Goal: Task Accomplishment & Management: Manage account settings

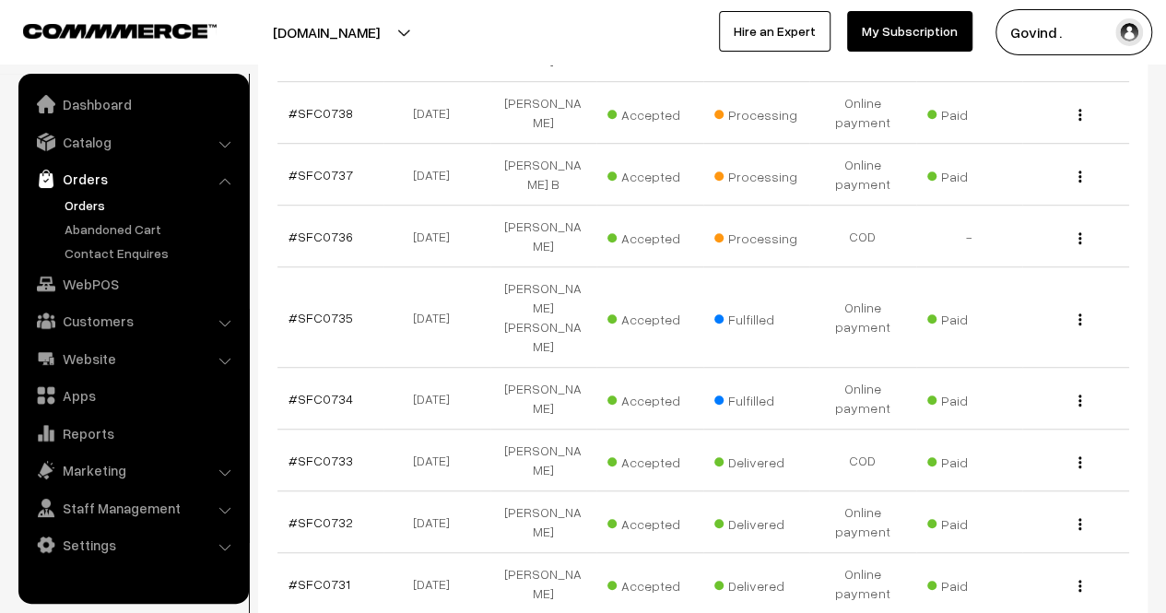
scroll to position [516, 0]
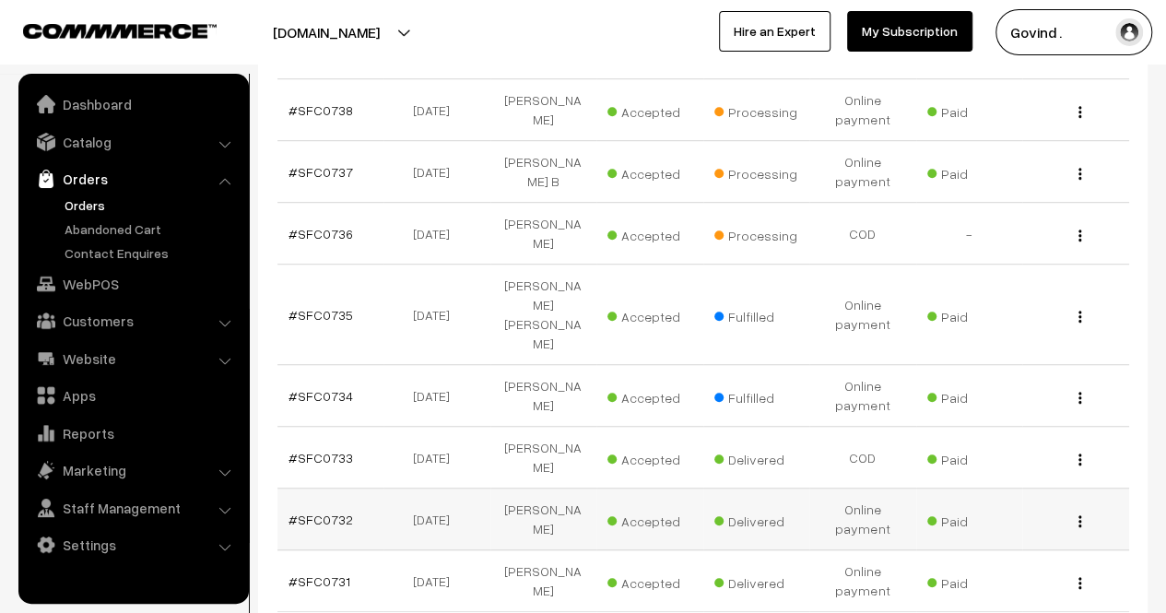
click at [608, 507] on span "Accepted" at bounding box center [653, 519] width 92 height 24
click at [1079, 513] on button "button" at bounding box center [1079, 520] width 5 height 15
click at [996, 527] on link "View" at bounding box center [998, 547] width 157 height 41
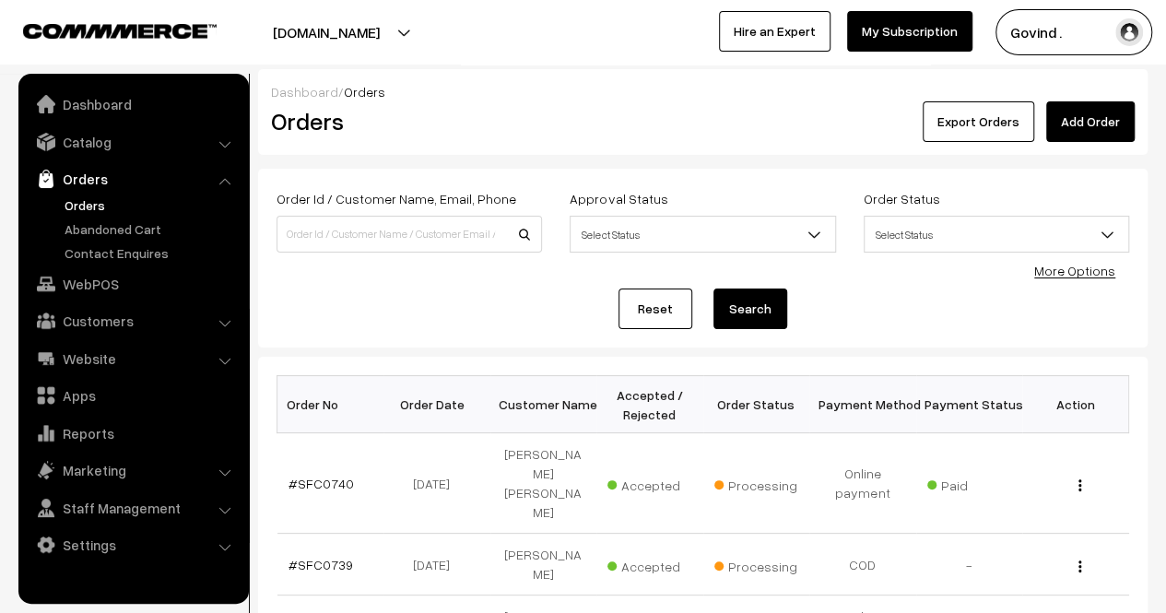
scroll to position [635, 0]
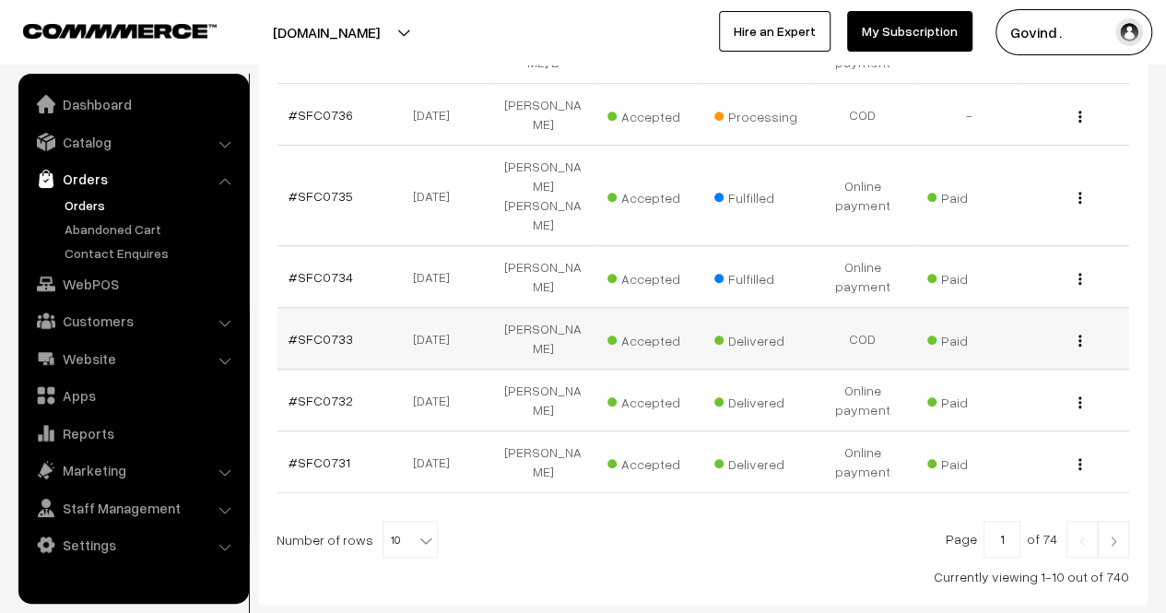
click at [1080, 335] on img "button" at bounding box center [1079, 341] width 3 height 12
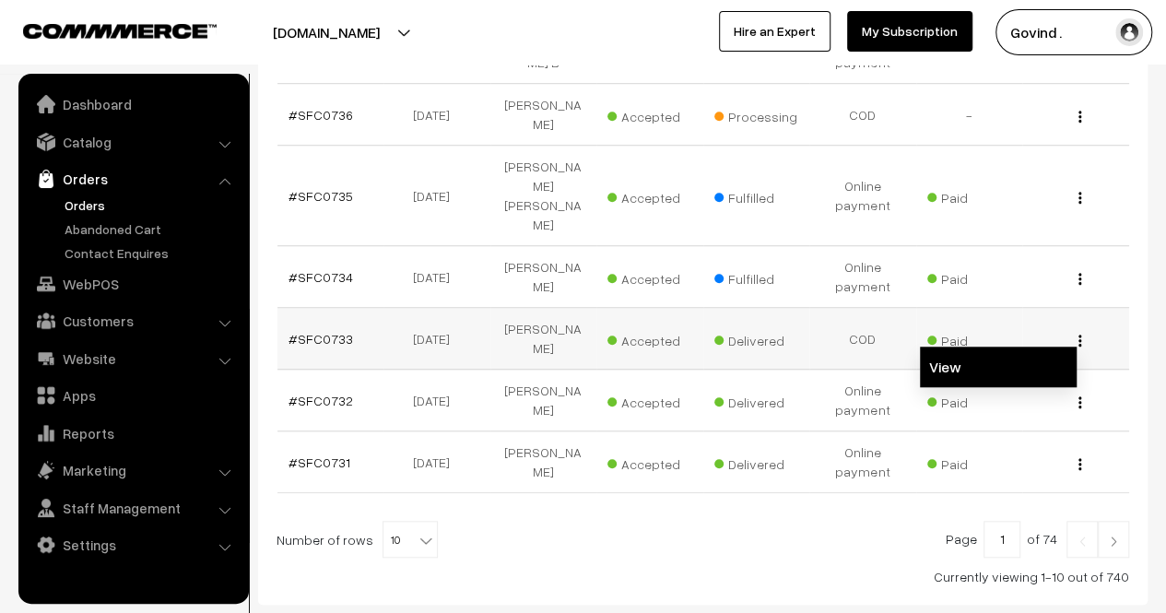
click at [1018, 346] on link "View" at bounding box center [998, 366] width 157 height 41
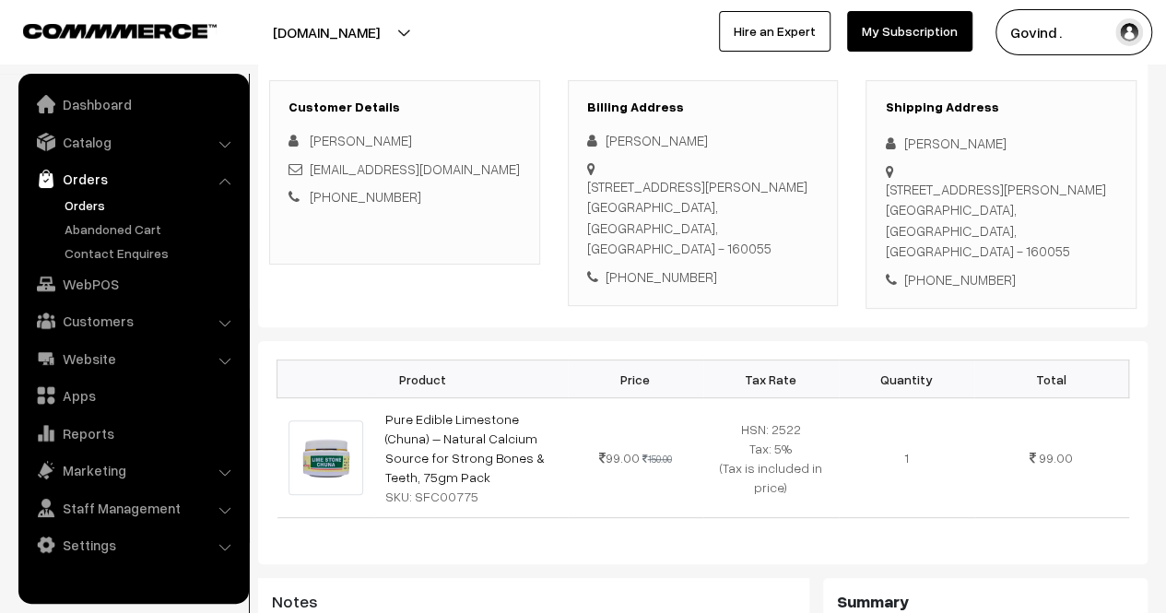
scroll to position [227, 0]
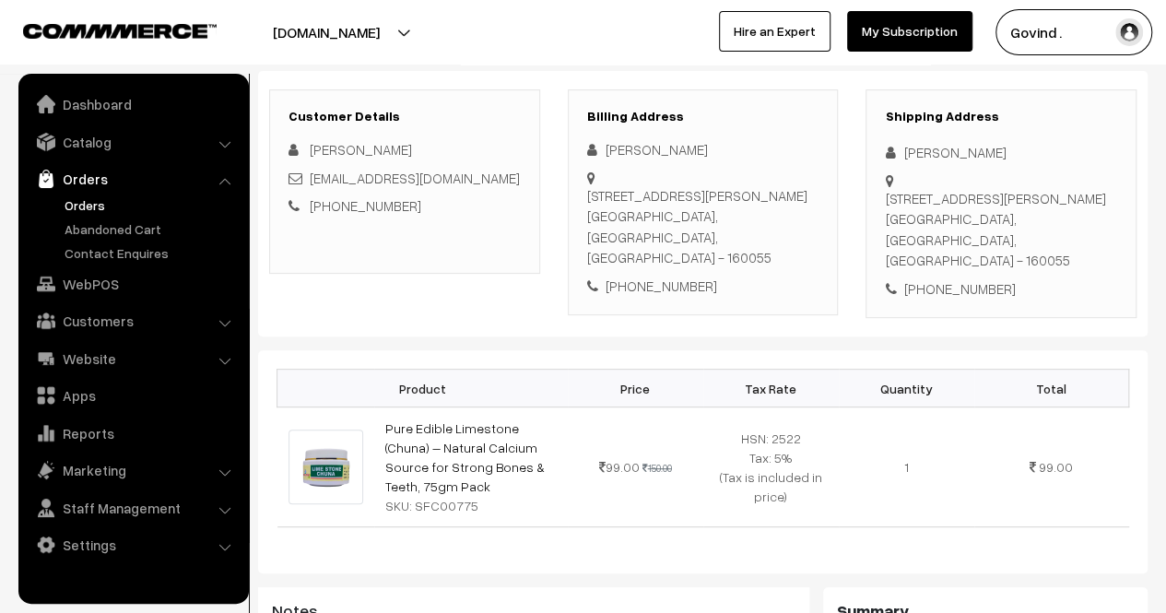
click at [894, 147] on icon at bounding box center [894, 153] width 18 height 14
drag, startPoint x: 905, startPoint y: 149, endPoint x: 1006, endPoint y: 154, distance: 101.5
click at [1006, 154] on div "Pavitar Singh" at bounding box center [1001, 152] width 232 height 21
copy div "Pavitar Singh"
click at [959, 294] on div "+91 8307434832" at bounding box center [1001, 288] width 232 height 21
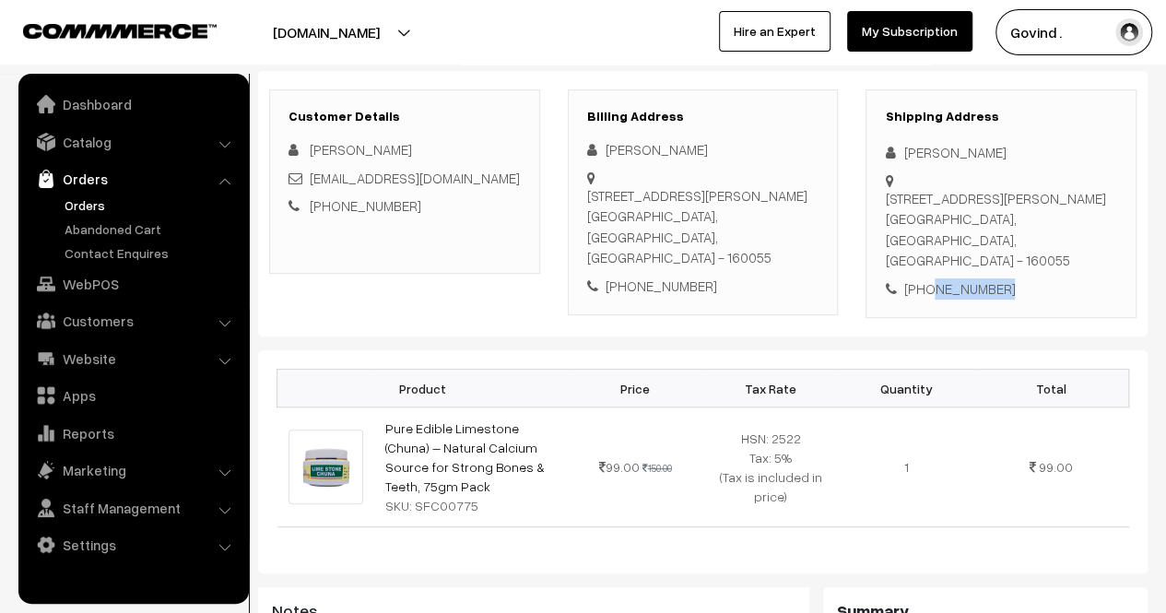
click at [959, 294] on div "+91 8307434832" at bounding box center [1001, 288] width 232 height 21
copy div "8307434832"
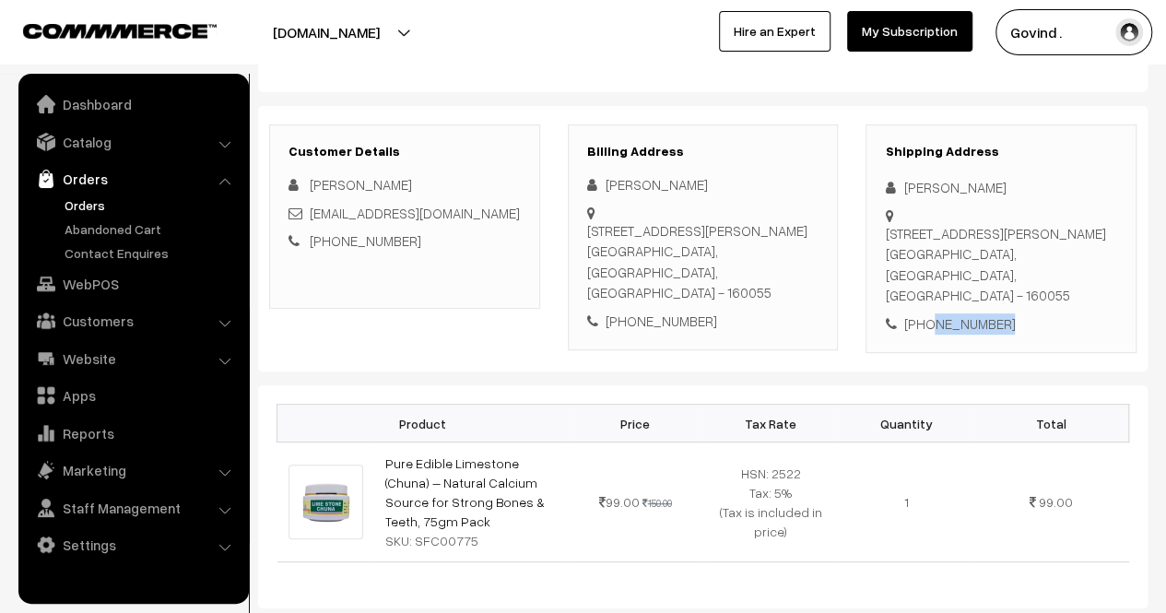
scroll to position [190, 0]
drag, startPoint x: 881, startPoint y: 229, endPoint x: 960, endPoint y: 266, distance: 87.4
click at [960, 266] on div "Shipping Address Pavitar Singh F-382, Asha Tower, Phase 8B, Industrial Area, Sa…" at bounding box center [1000, 240] width 271 height 229
click at [960, 266] on div "F-382, Asha Tower, Phase 8B, Industrial Area, Sahibzada Ajit Singh Nagar (Mohal…" at bounding box center [1001, 266] width 232 height 83
drag, startPoint x: 926, startPoint y: 274, endPoint x: 887, endPoint y: 239, distance: 52.2
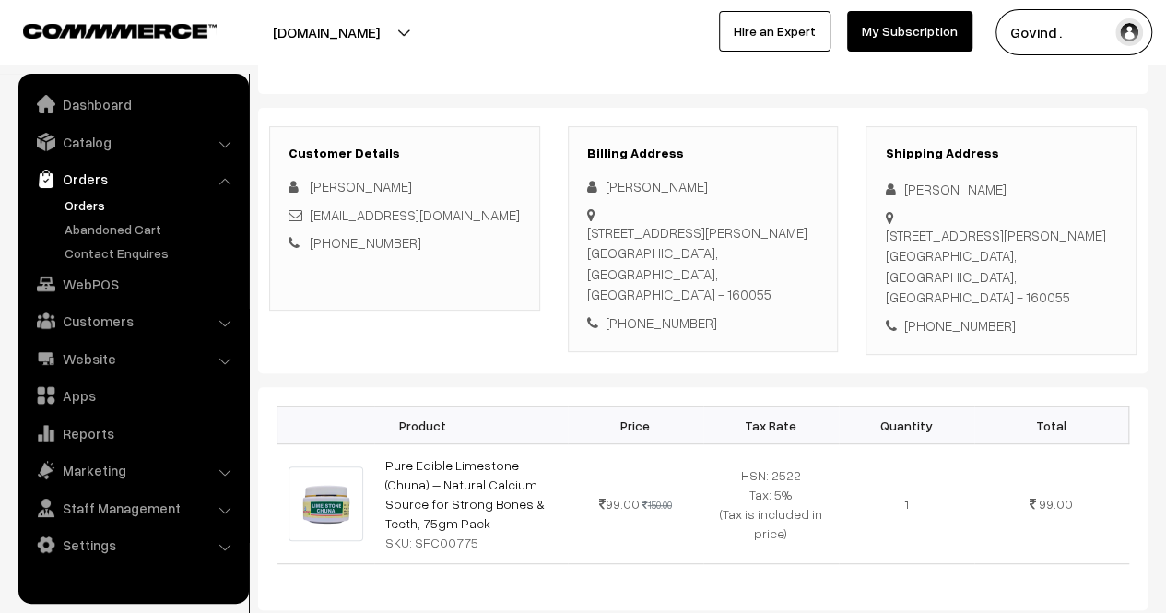
click at [887, 239] on div "F-382, Asha Tower, Phase 8B, Industrial Area, Sahibzada Ajit Singh Nagar (Mohal…" at bounding box center [1001, 266] width 232 height 83
copy div "F-382, Asha Tower, Phase 8B, Industrial Area, Sahibzada Ajit Singh Nagar (Mohal…"
click at [901, 274] on div "F-382, Asha Tower, Phase 8B, Industrial Area, Sahibzada Ajit Singh Nagar (Mohal…" at bounding box center [1001, 266] width 232 height 83
click at [1027, 291] on div "F-382, Asha Tower, Phase 8B, Industrial Area, Sahibzada Ajit Singh Nagar (Mohal…" at bounding box center [1001, 266] width 232 height 83
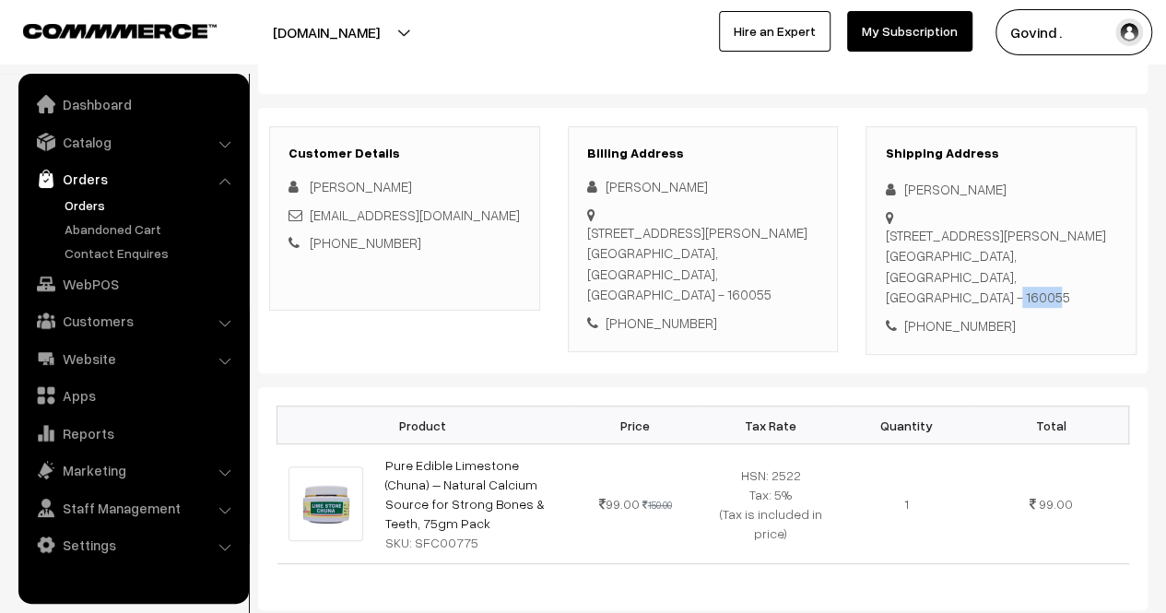
click at [1027, 291] on div "F-382, Asha Tower, Phase 8B, Industrial Area, Sahibzada Ajit Singh Nagar (Mohal…" at bounding box center [1001, 266] width 232 height 83
copy div "160055"
click at [945, 327] on div "+91 8307434832" at bounding box center [1001, 325] width 232 height 21
copy div "8307434832"
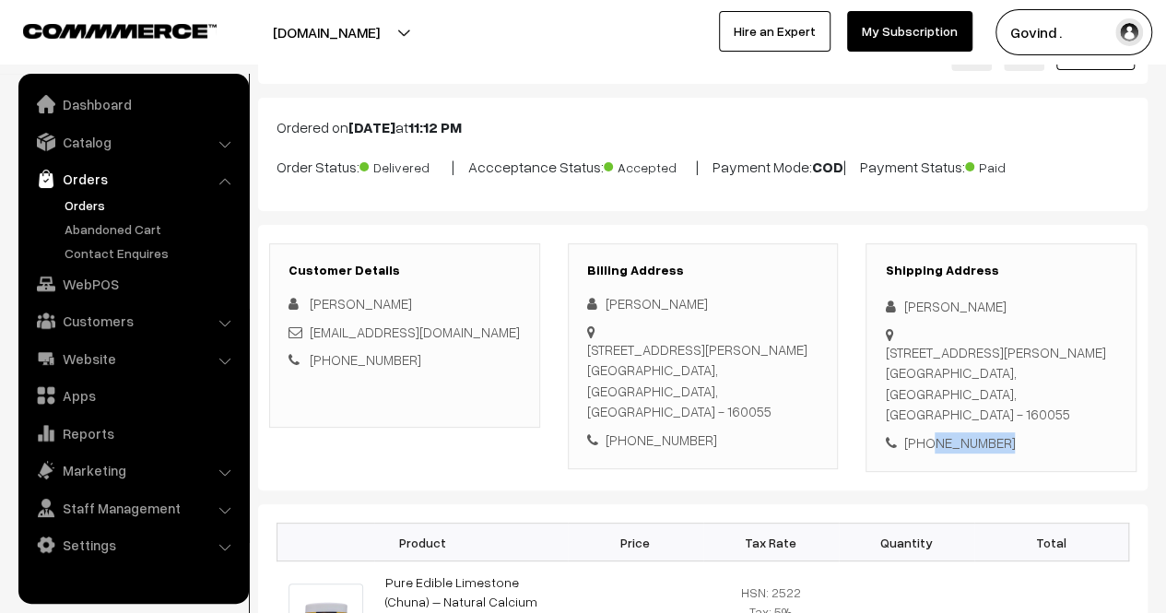
scroll to position [0, 0]
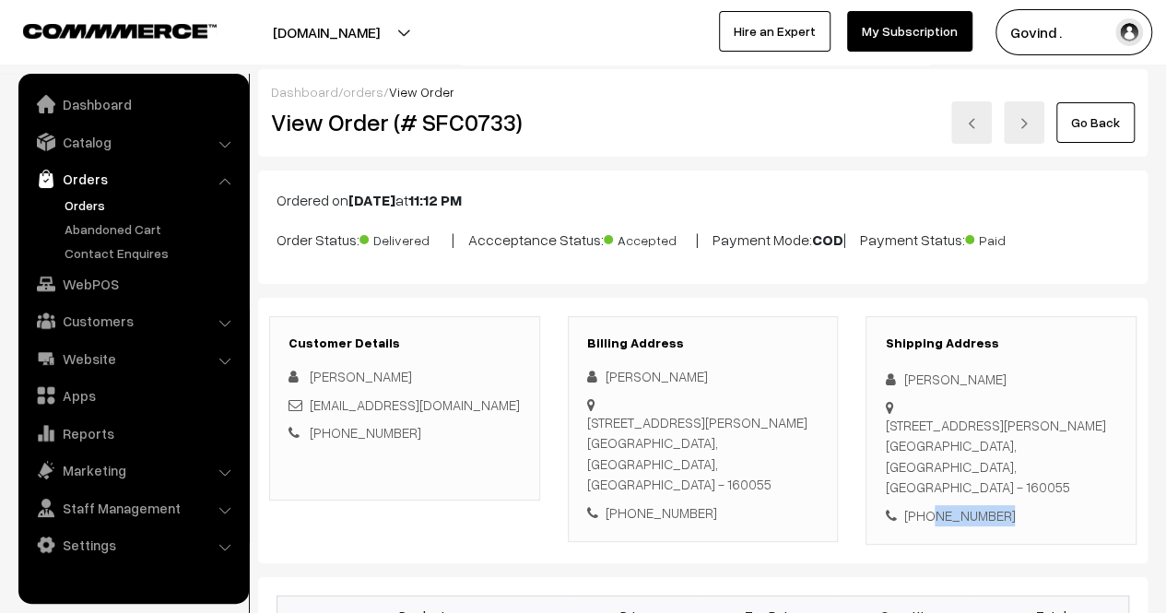
click at [1091, 116] on link "Go Back" at bounding box center [1095, 122] width 78 height 41
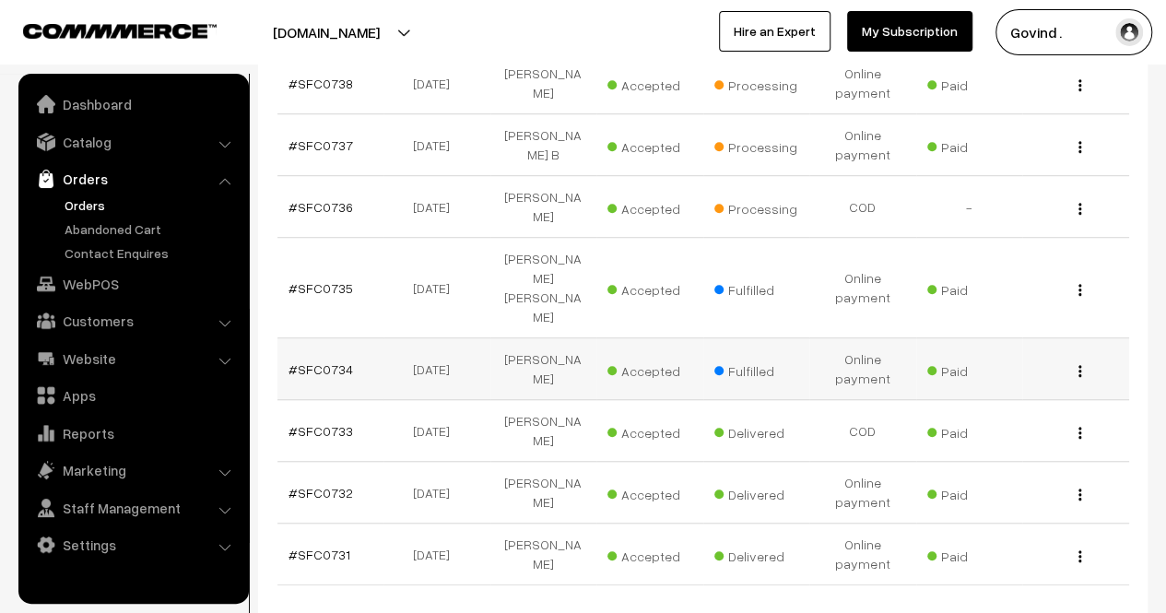
scroll to position [565, 0]
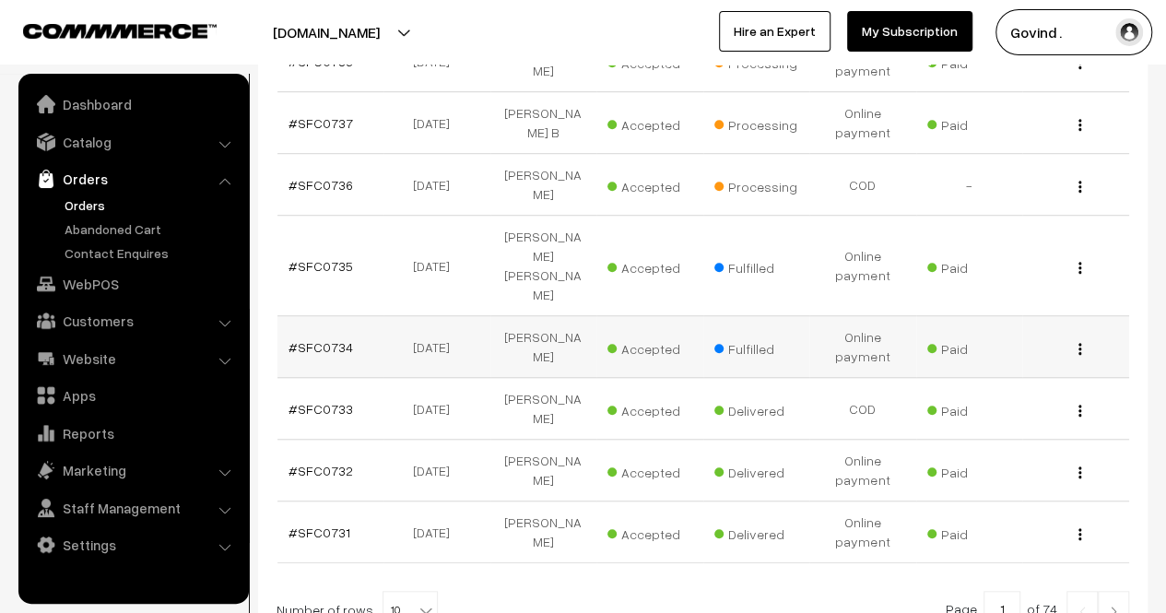
click at [1078, 343] on img "button" at bounding box center [1079, 349] width 3 height 12
click at [979, 355] on link "View" at bounding box center [998, 375] width 157 height 41
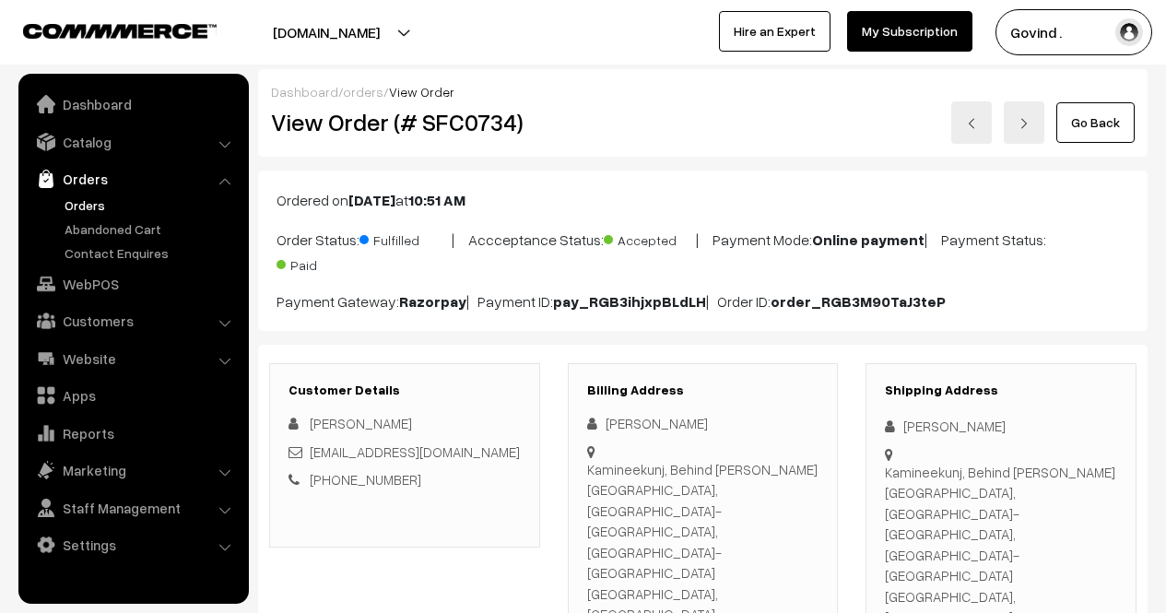
scroll to position [192, 0]
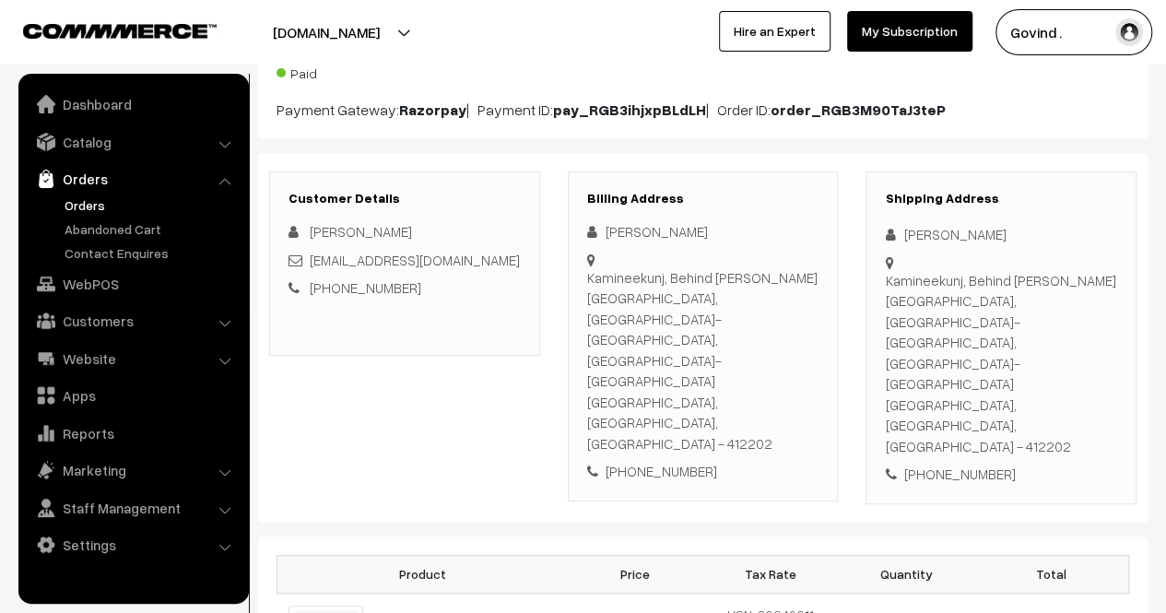
click at [944, 464] on div "[PHONE_NUMBER]" at bounding box center [1001, 474] width 232 height 21
click at [944, 464] on div "+91 9130137352" at bounding box center [1001, 474] width 232 height 21
copy div "9130137352"
drag, startPoint x: 883, startPoint y: 277, endPoint x: 926, endPoint y: 295, distance: 46.7
click at [926, 295] on div "Shipping Address Parag Mahajan Kamineekunj, Behind Shivkrupa Market, Pune-Solap…" at bounding box center [1000, 337] width 271 height 333
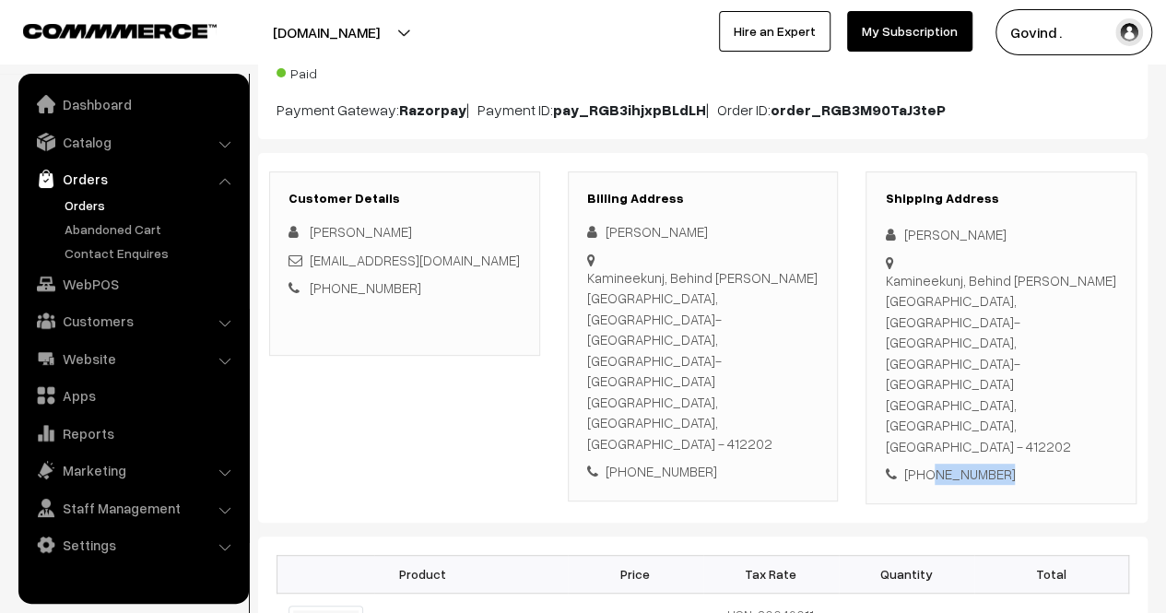
click at [926, 295] on div "Kamineekunj, Behind Shivkrupa Market, Pune-Solapur Road, Uruli-Kanchan Pune, Ma…" at bounding box center [1001, 363] width 232 height 187
drag, startPoint x: 1084, startPoint y: 299, endPoint x: 885, endPoint y: 274, distance: 200.6
click at [885, 274] on div "Kamineekunj, Behind Shivkrupa Market, Pune-Solapur Road, Uruli-Kanchan Pune, Ma…" at bounding box center [1001, 363] width 232 height 187
copy div "Kamineekunj, Behind Shivkrupa Market, Pune-Solapur Road, Uruli-Kanchan"
click at [1042, 317] on div "Kamineekunj, Behind Shivkrupa Market, Pune-Solapur Road, Uruli-Kanchan Pune, Ma…" at bounding box center [1001, 363] width 232 height 187
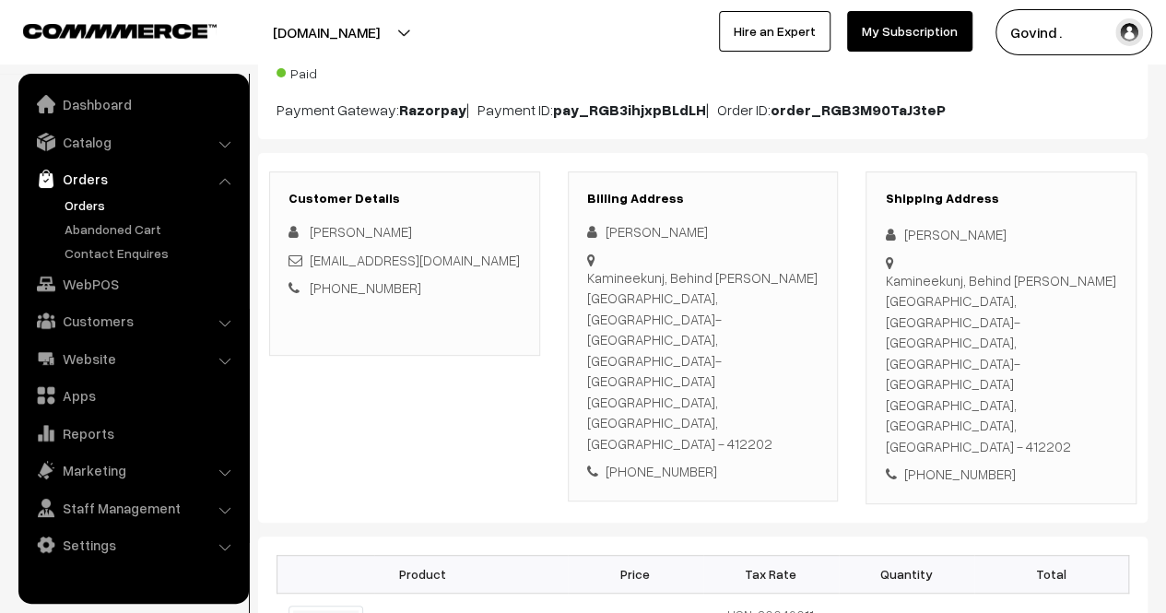
click at [1042, 317] on div "Kamineekunj, Behind Shivkrupa Market, Pune-Solapur Road, Uruli-Kanchan Pune, Ma…" at bounding box center [1001, 363] width 232 height 187
copy div "412202"
click at [946, 464] on div "+91 9130137352" at bounding box center [1001, 474] width 232 height 21
copy div "9130137352"
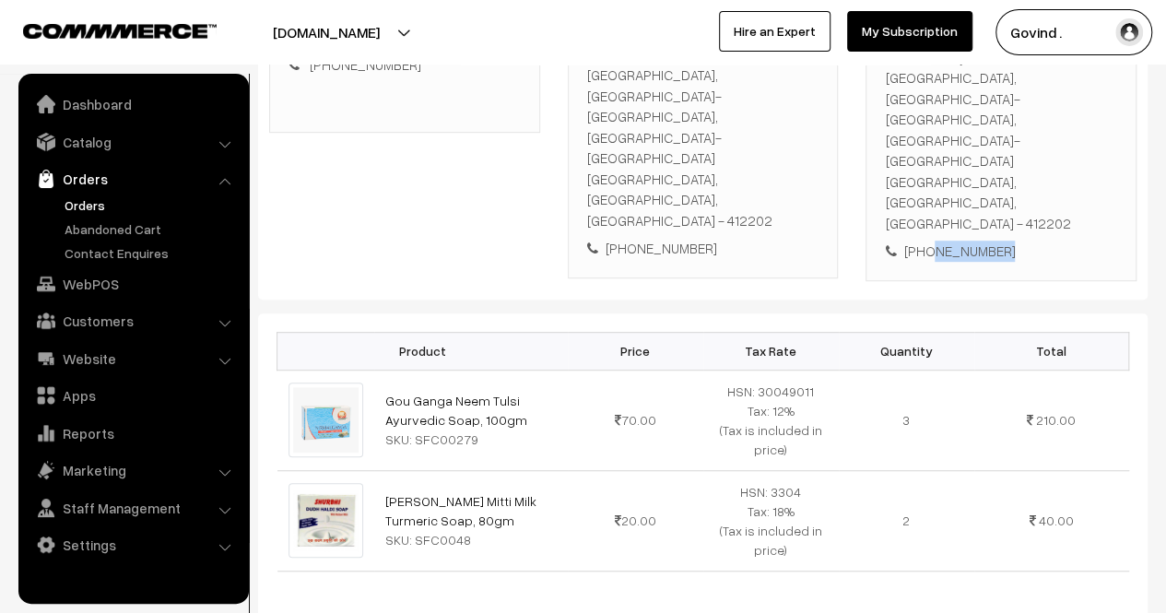
scroll to position [442, 0]
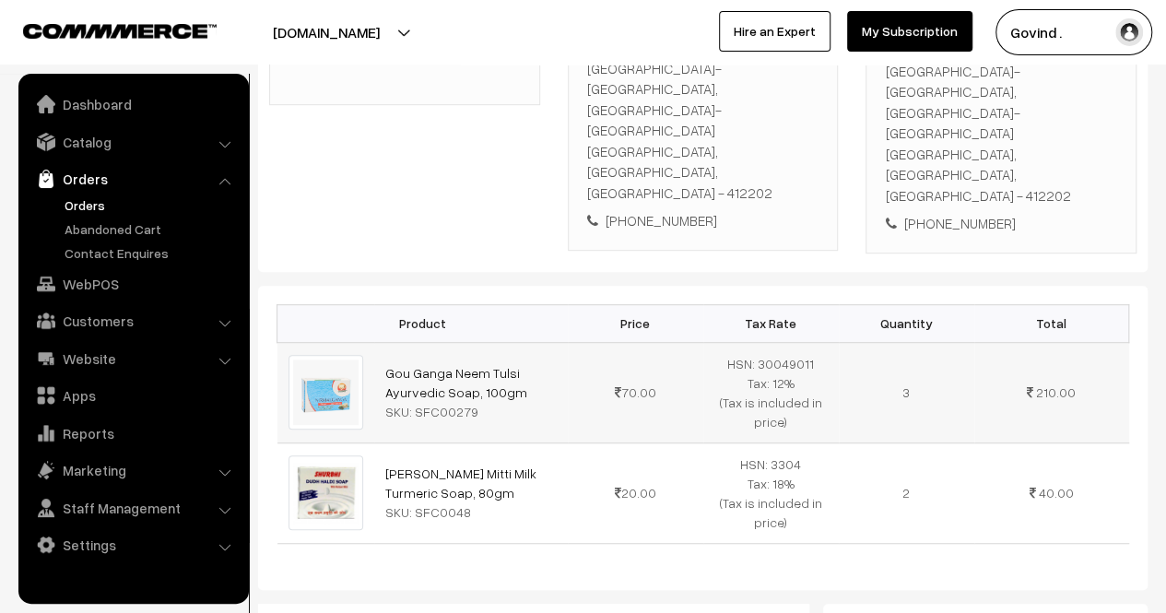
click at [512, 342] on td "Gou Ganga Neem Tulsi Ayurvedic Soap, 100gm SKU: SFC00279" at bounding box center [471, 392] width 194 height 100
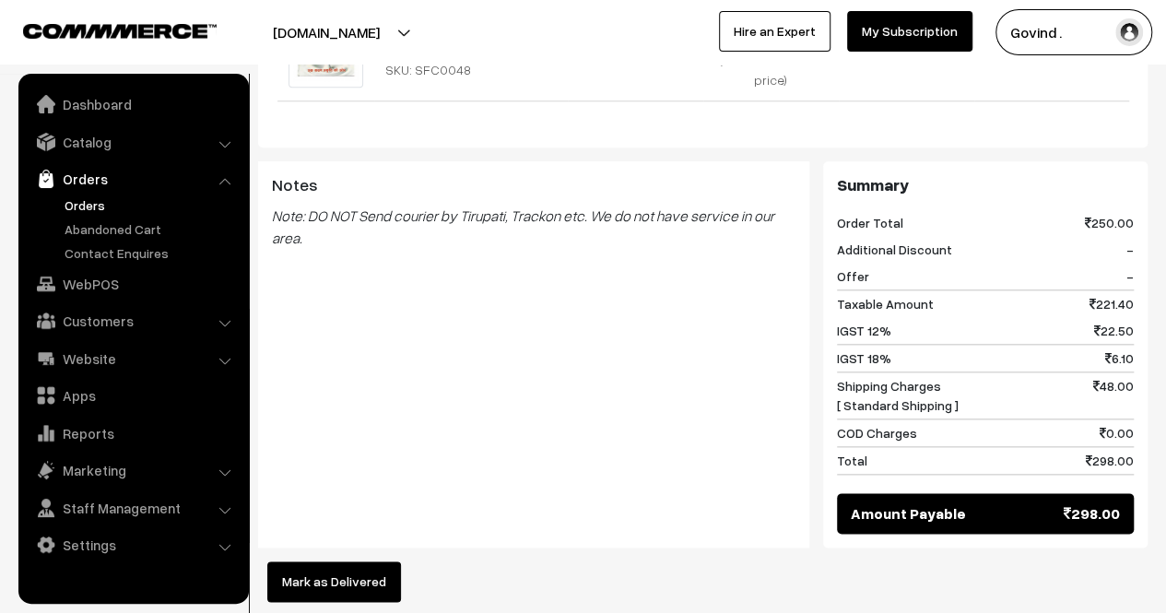
scroll to position [0, 0]
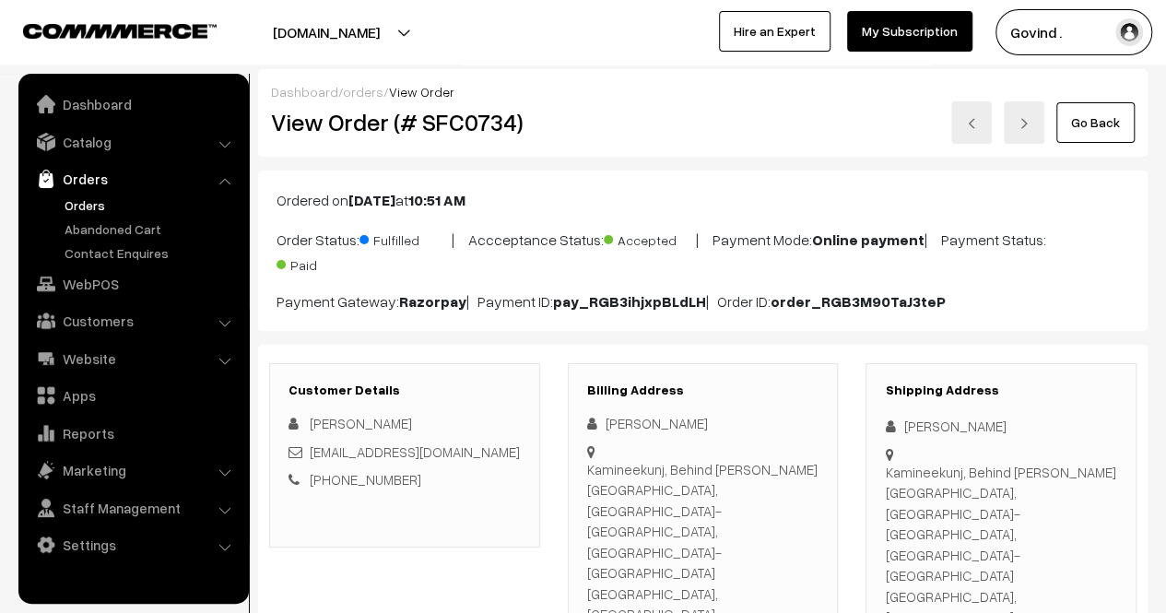
click at [1087, 139] on link "Go Back" at bounding box center [1095, 122] width 78 height 41
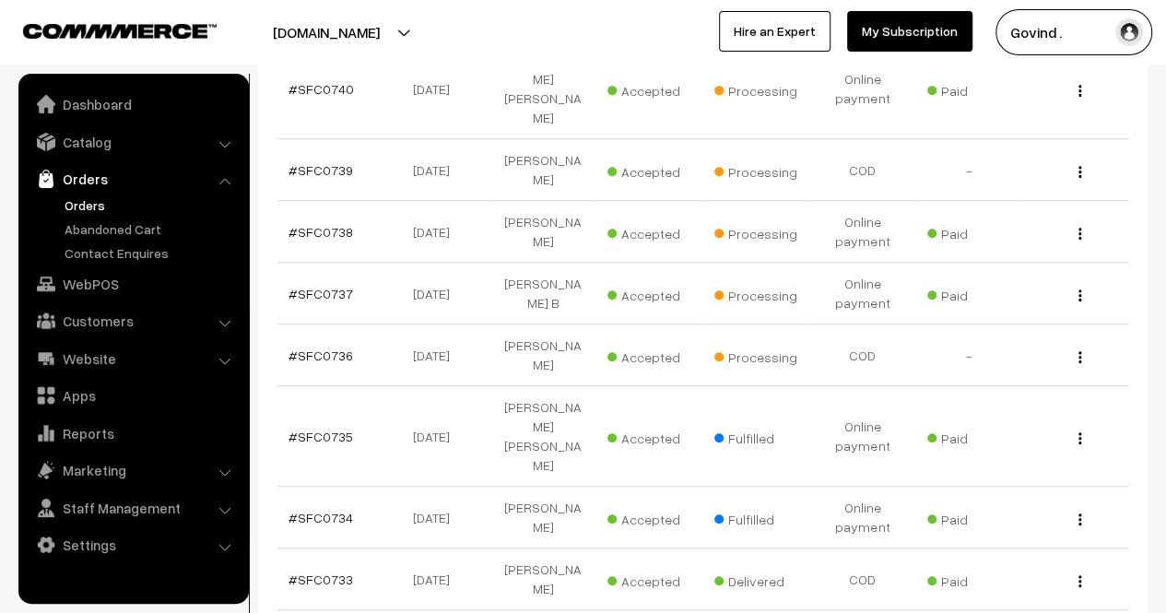
scroll to position [396, 0]
drag, startPoint x: 1179, startPoint y: 160, endPoint x: 1179, endPoint y: 345, distance: 184.3
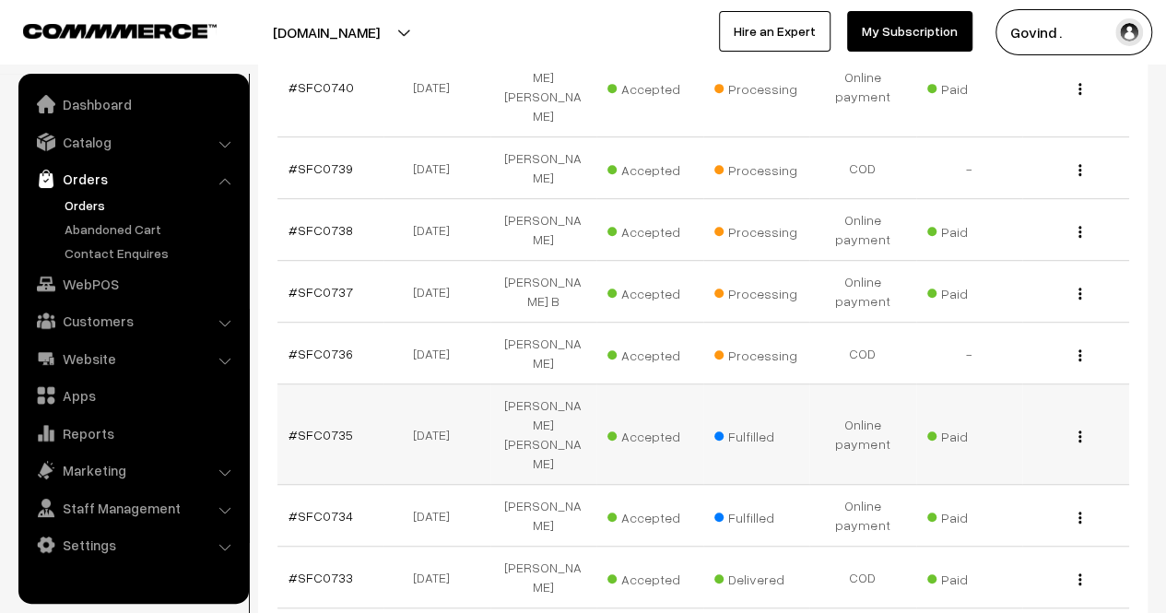
click at [1079, 430] on img "button" at bounding box center [1079, 436] width 3 height 12
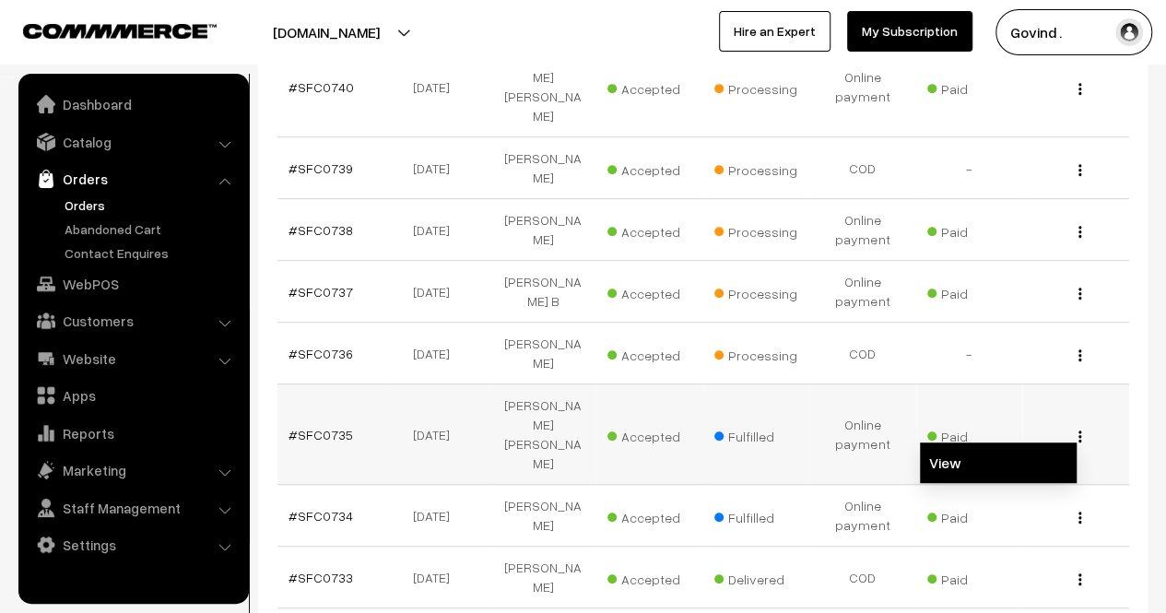
click at [1005, 442] on link "View" at bounding box center [998, 462] width 157 height 41
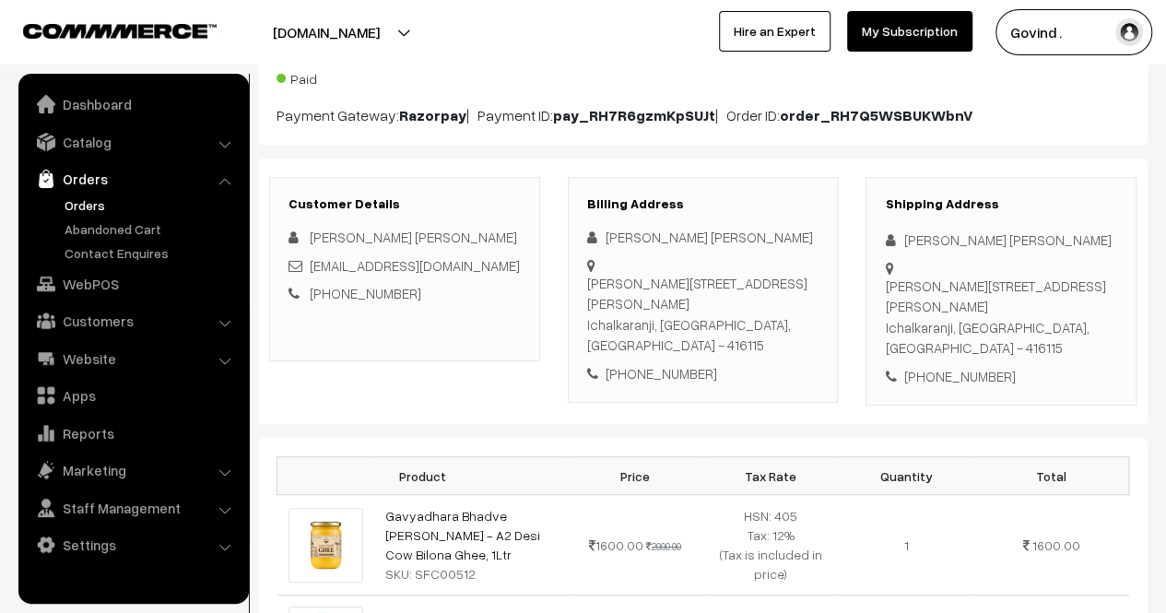
scroll to position [192, 0]
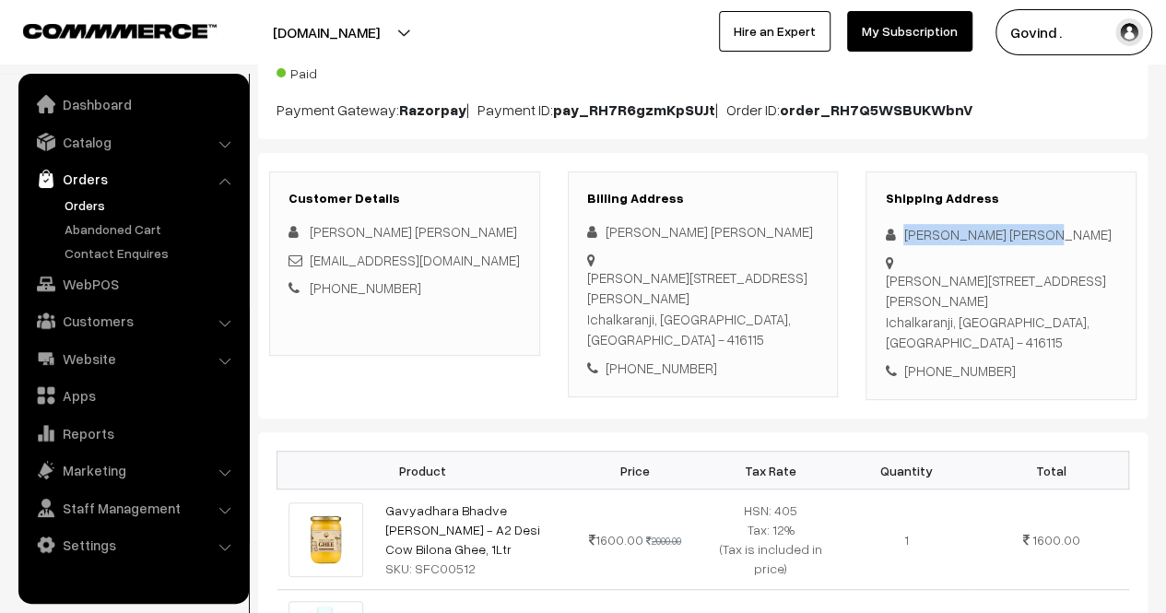
drag, startPoint x: 907, startPoint y: 233, endPoint x: 1023, endPoint y: 227, distance: 116.3
click at [1023, 227] on div "[PERSON_NAME] [PERSON_NAME]" at bounding box center [1001, 234] width 232 height 21
copy div "[PERSON_NAME] [PERSON_NAME]"
click at [1081, 338] on div "Ward No 3 Plot No 10 Shri Anghalaxmi Datta, Aamrai Road Siddhivinayak Colony Ic…" at bounding box center [1001, 311] width 232 height 83
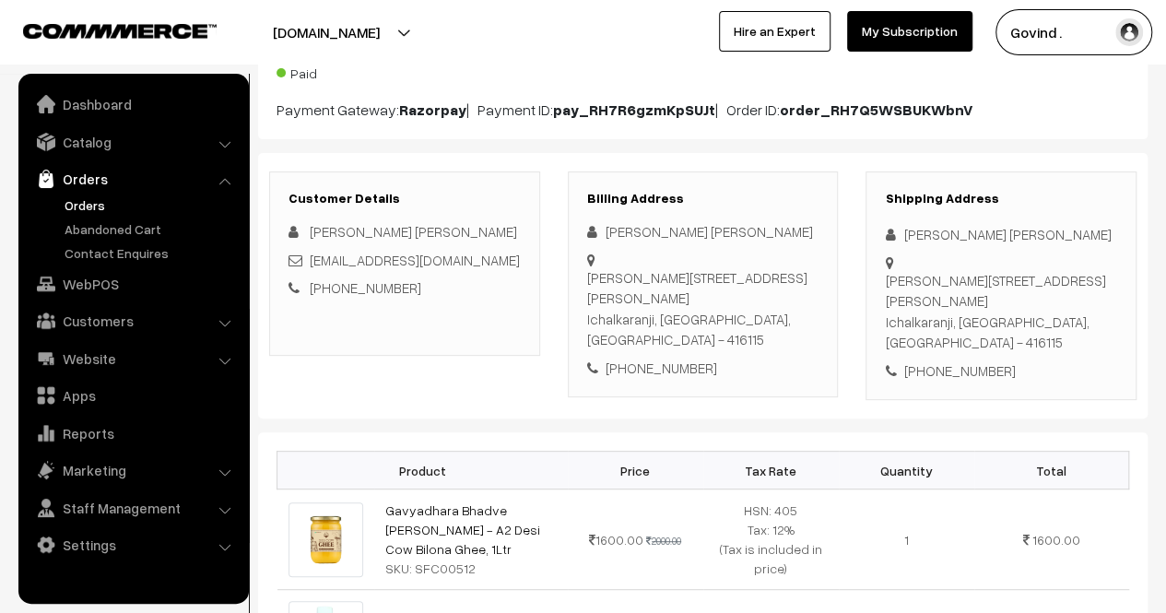
copy div "416115"
click at [951, 364] on div "+91 8149593119" at bounding box center [1001, 370] width 232 height 21
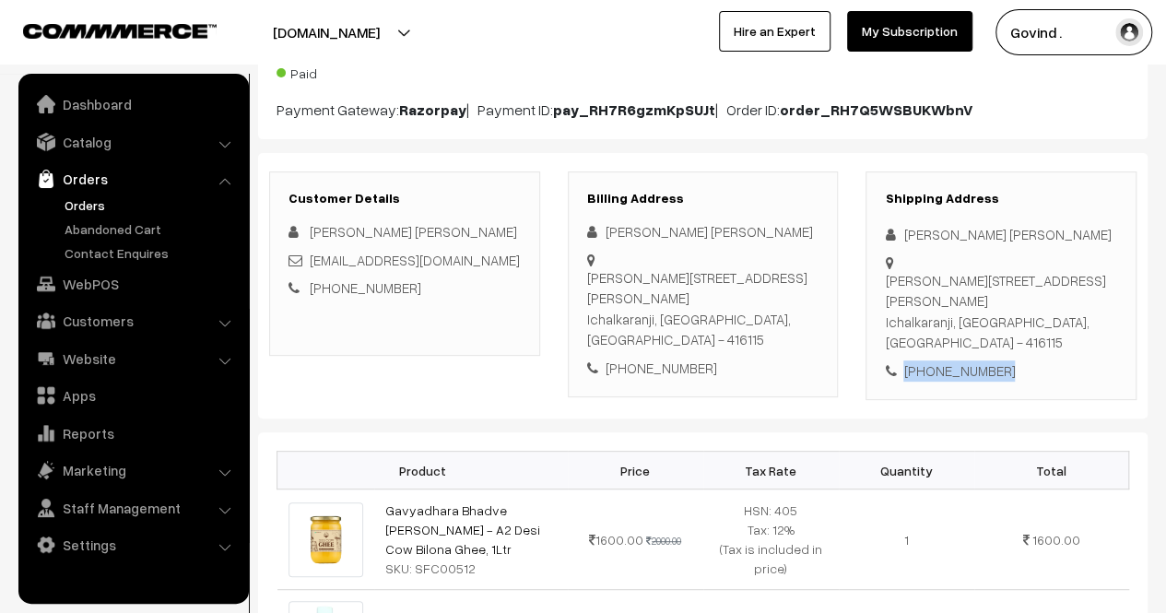
click at [951, 364] on div "+91 8149593119" at bounding box center [1001, 370] width 232 height 21
click at [1039, 364] on div "+91 8149593119" at bounding box center [1001, 370] width 232 height 21
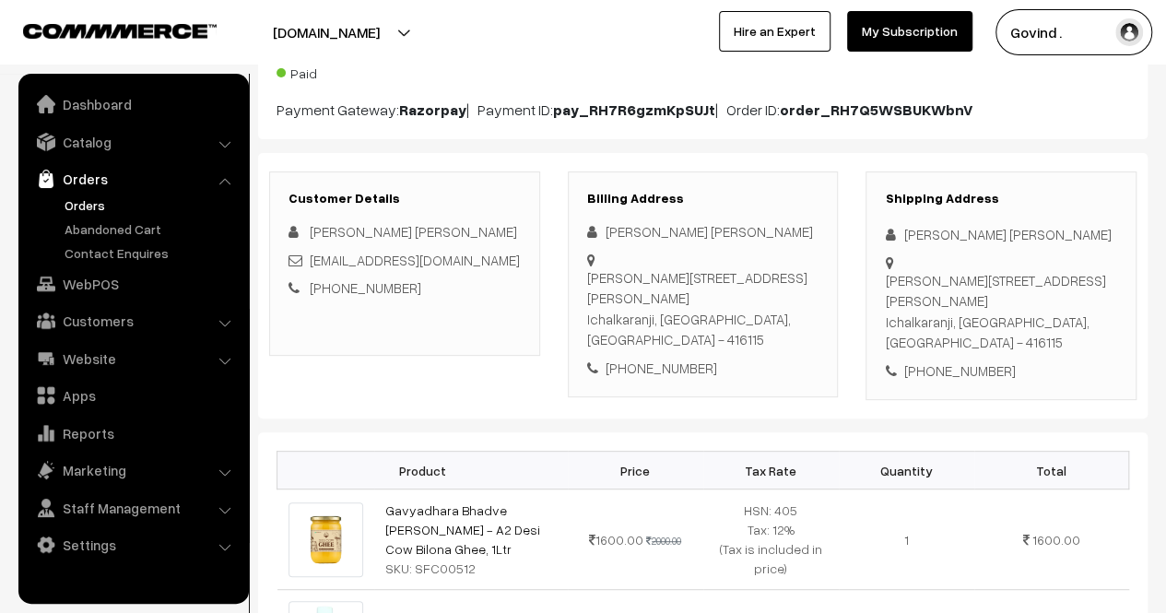
click at [969, 373] on div "+91 8149593119" at bounding box center [1001, 370] width 232 height 21
copy div "8149593119"
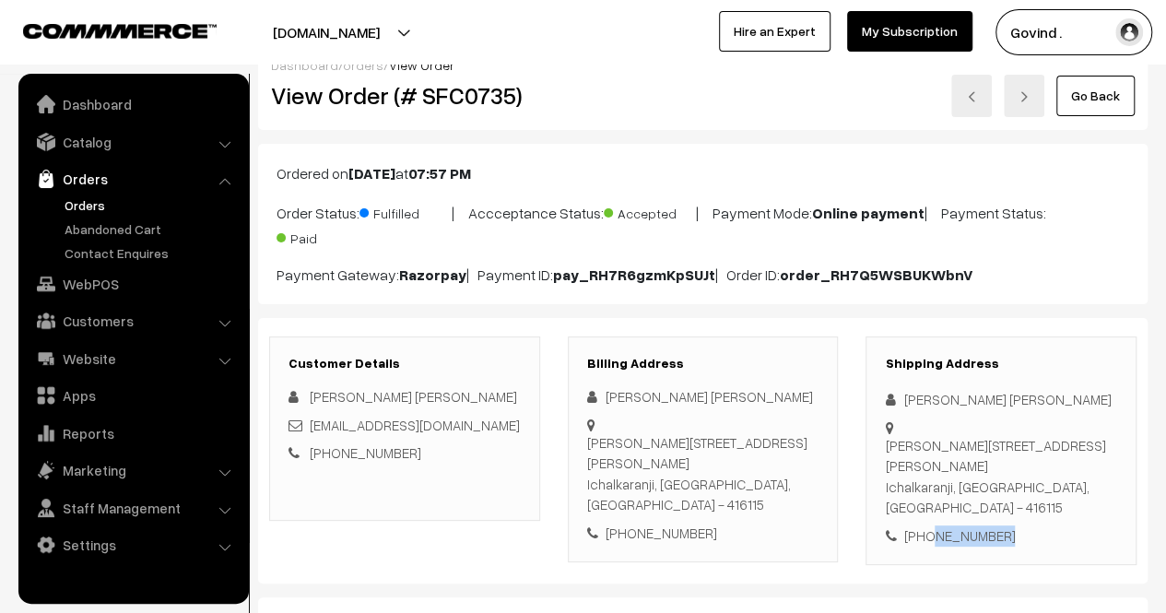
scroll to position [0, 0]
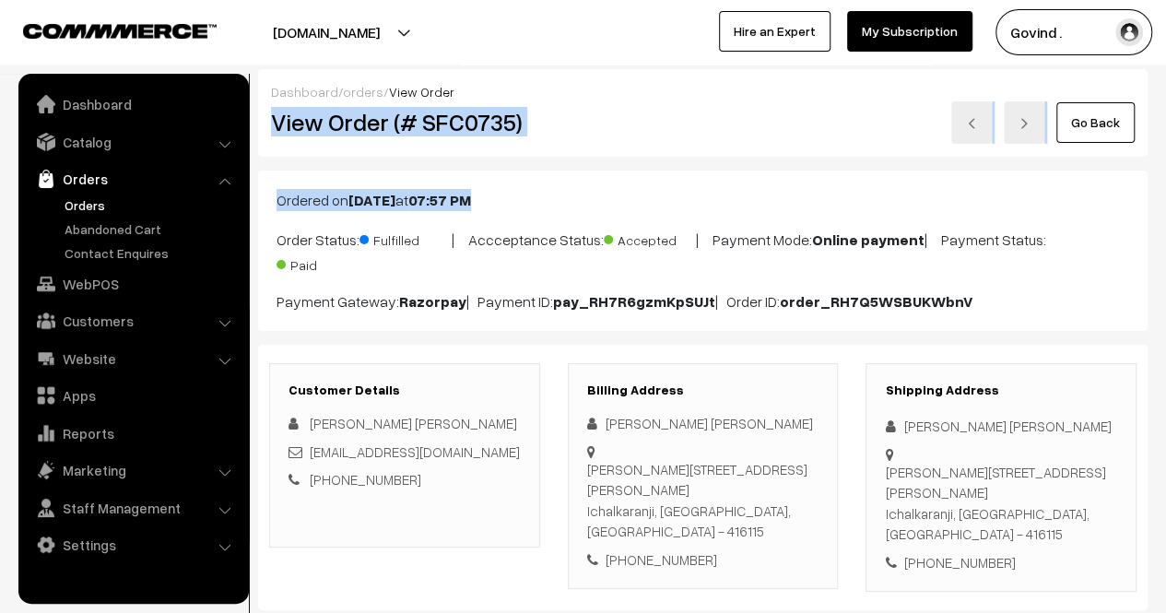
drag, startPoint x: 1165, startPoint y: 100, endPoint x: 1179, endPoint y: 188, distance: 88.6
click at [1165, 188] on html "Thank you for showing interest. Our team will call you shortly. Close shopforco…" at bounding box center [583, 306] width 1166 height 613
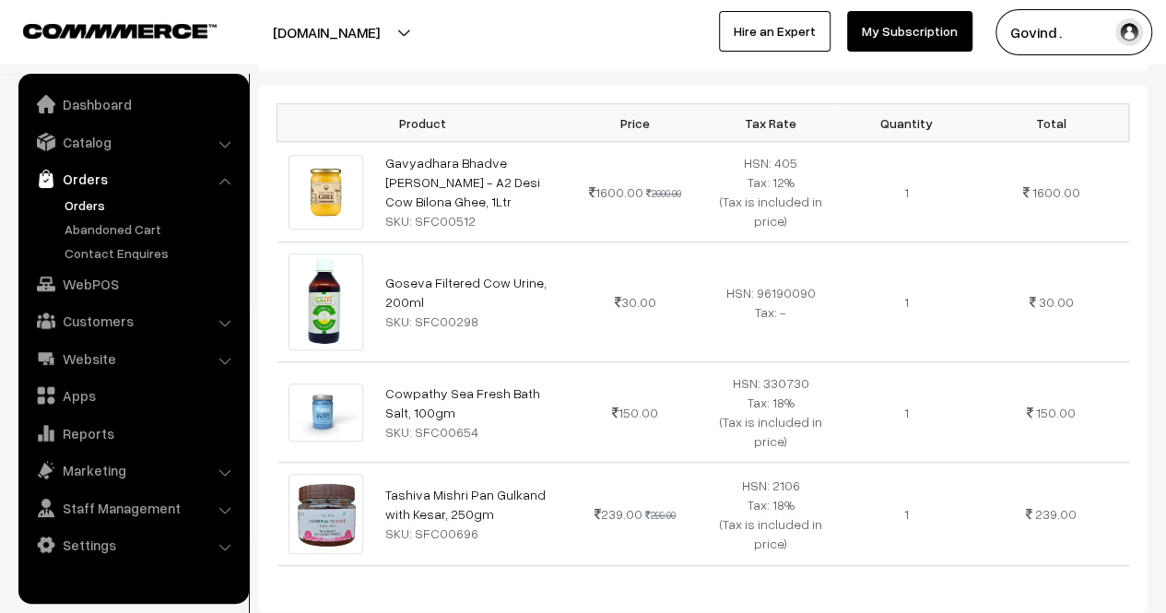
scroll to position [542, 0]
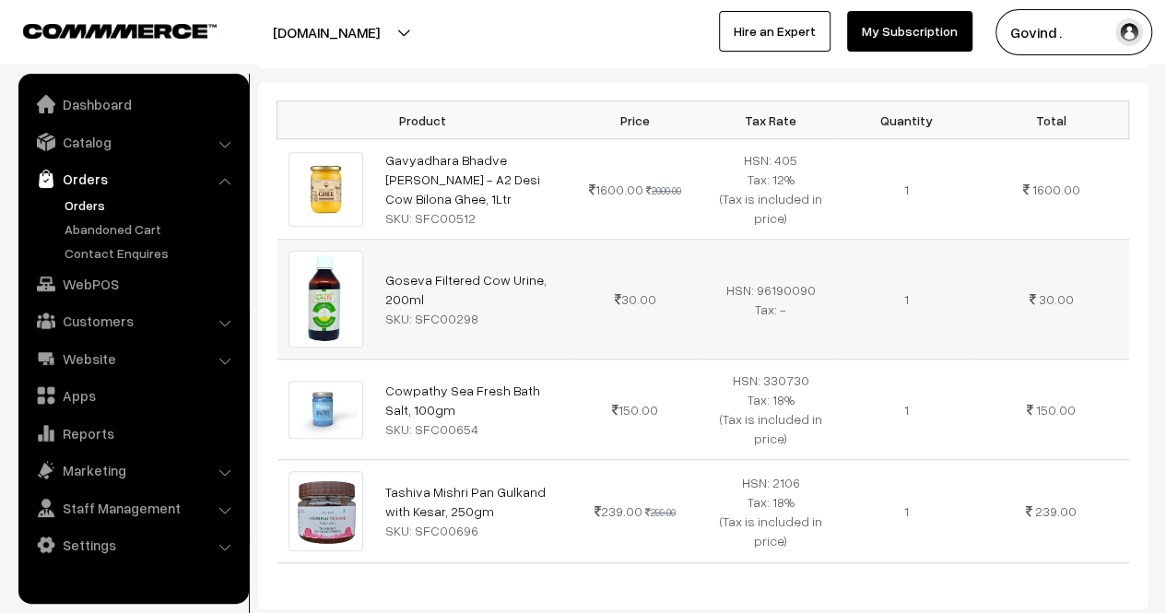
drag, startPoint x: 433, startPoint y: 297, endPoint x: 369, endPoint y: 265, distance: 71.7
click at [369, 265] on tr "Goseva Filtered Cow Urine, 200ml SKU: SFC00298 30.00" at bounding box center [702, 300] width 851 height 120
copy tr "Goseva Filtered Cow Urine, 200ml"
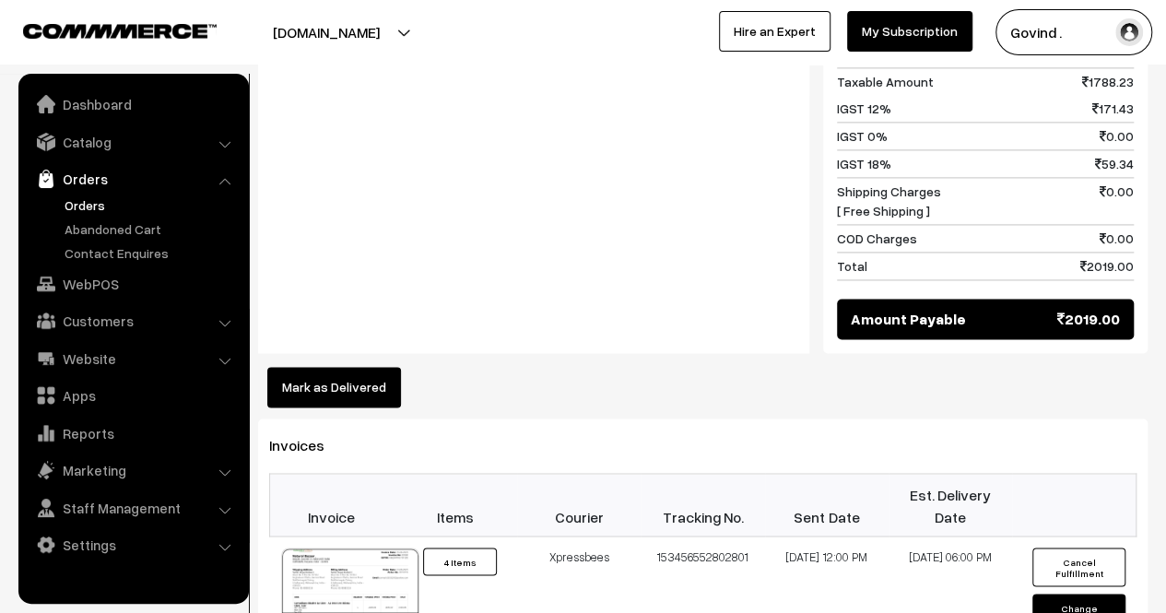
scroll to position [0, 0]
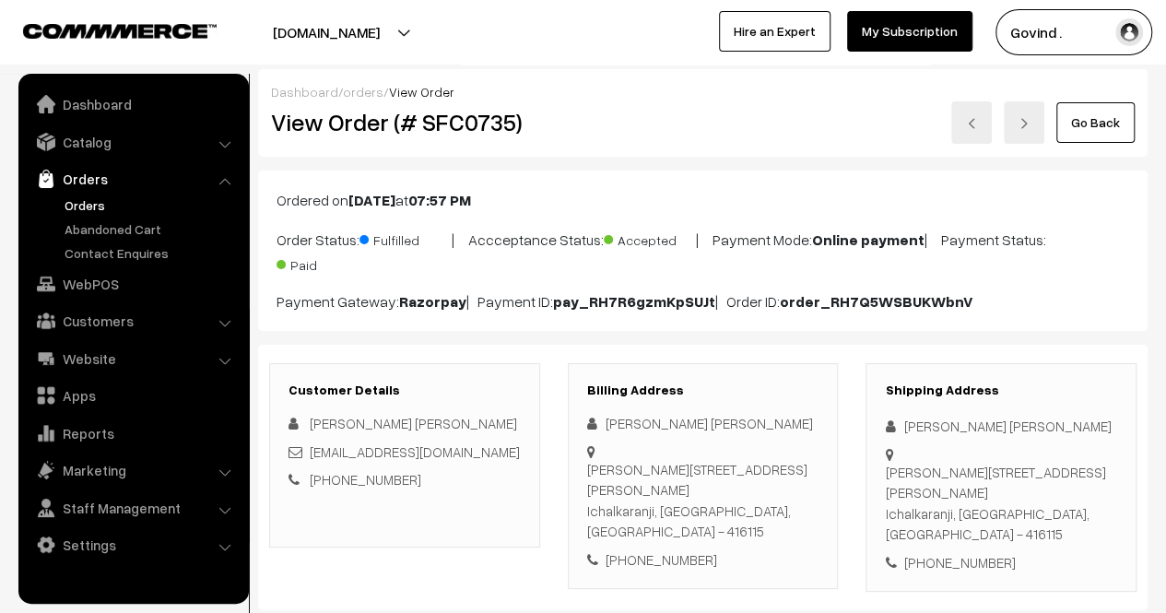
click at [1100, 102] on link "Go Back" at bounding box center [1095, 122] width 78 height 41
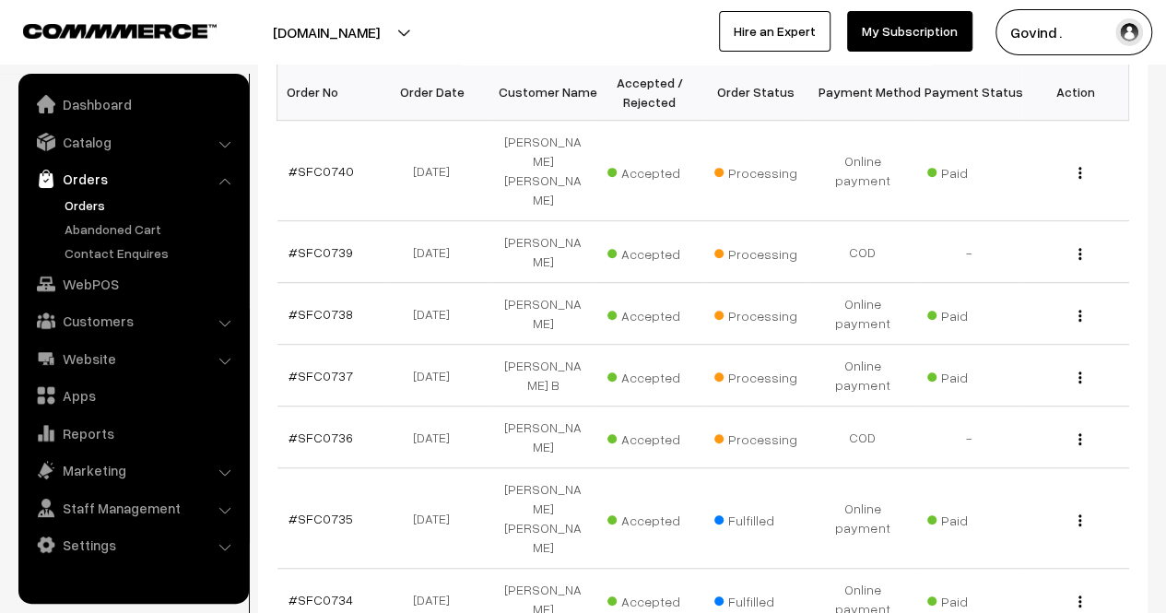
scroll to position [308, 0]
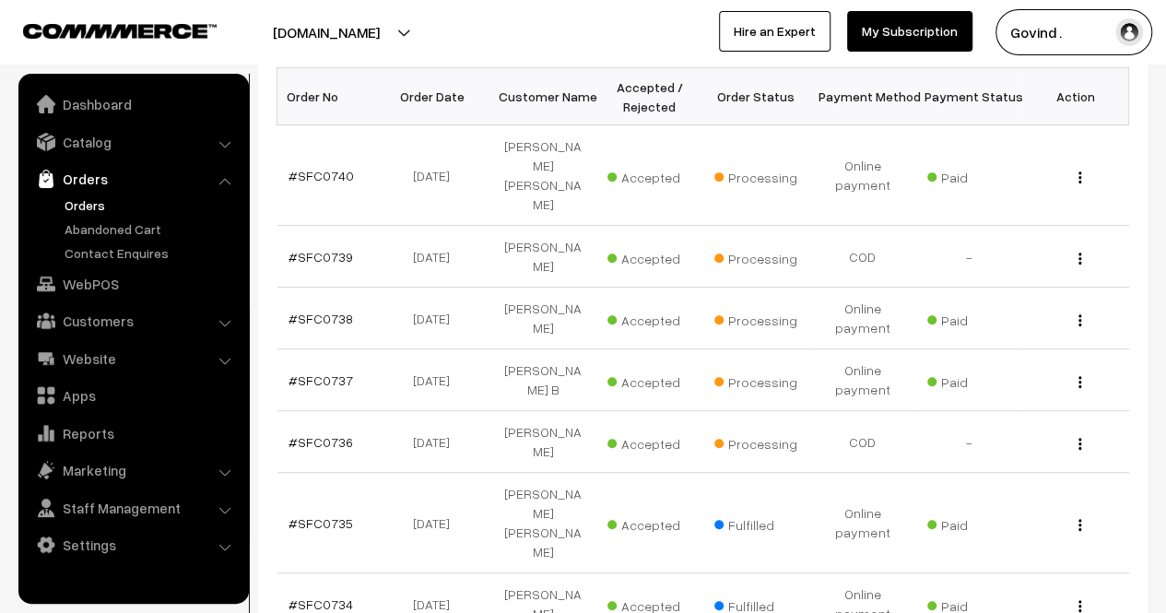
drag, startPoint x: 1179, startPoint y: 179, endPoint x: 1174, endPoint y: 322, distance: 142.9
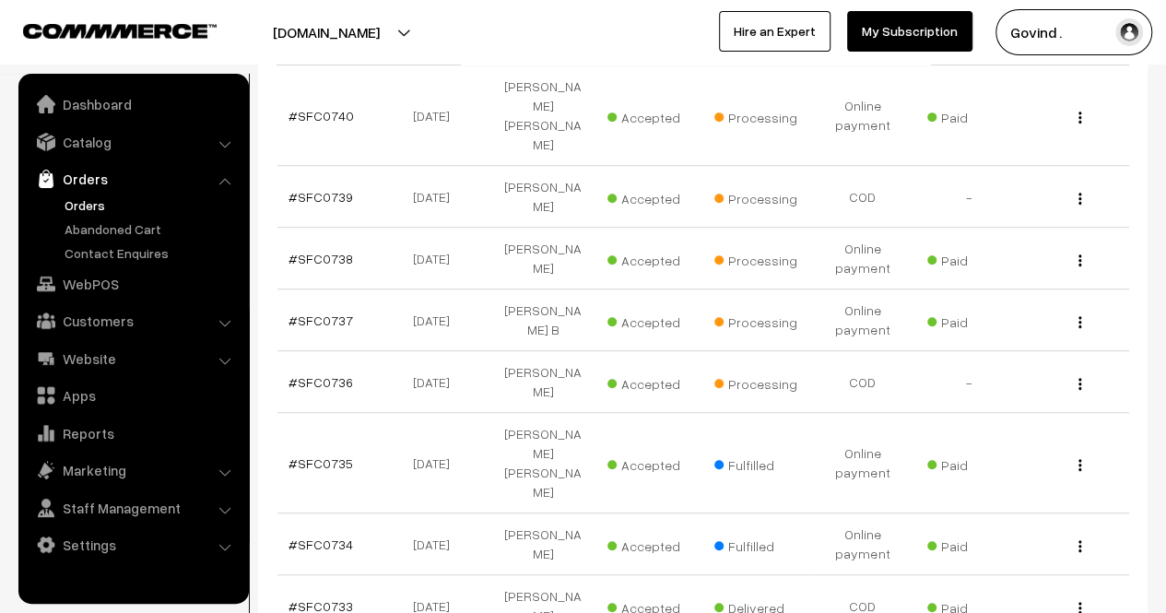
scroll to position [369, 0]
click at [1079, 539] on img "button" at bounding box center [1079, 545] width 3 height 12
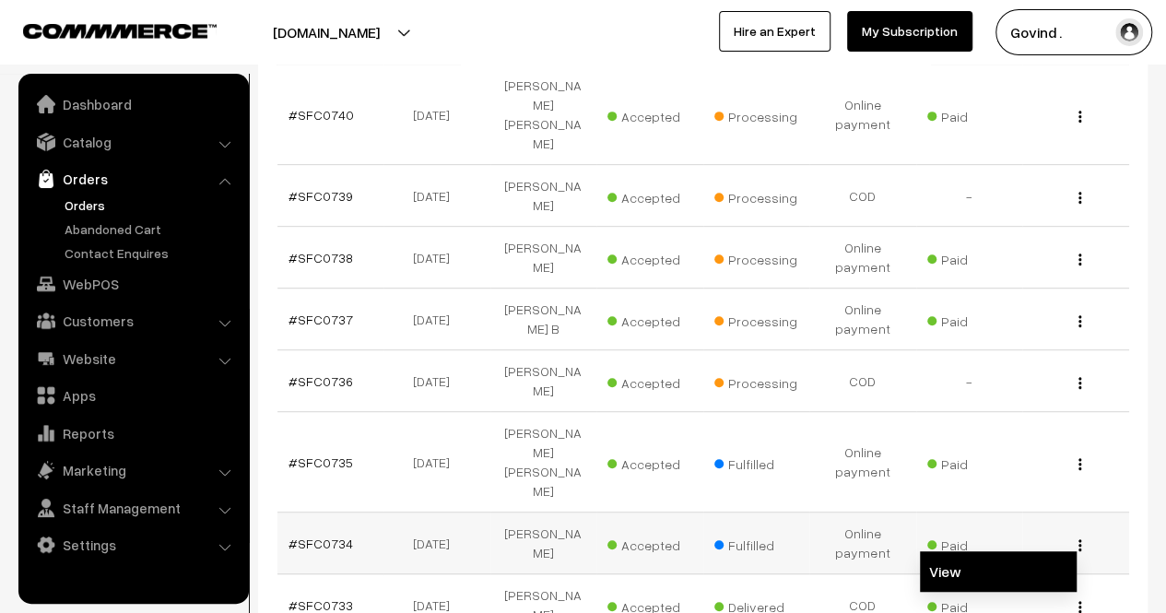
click at [1012, 551] on link "View" at bounding box center [998, 571] width 157 height 41
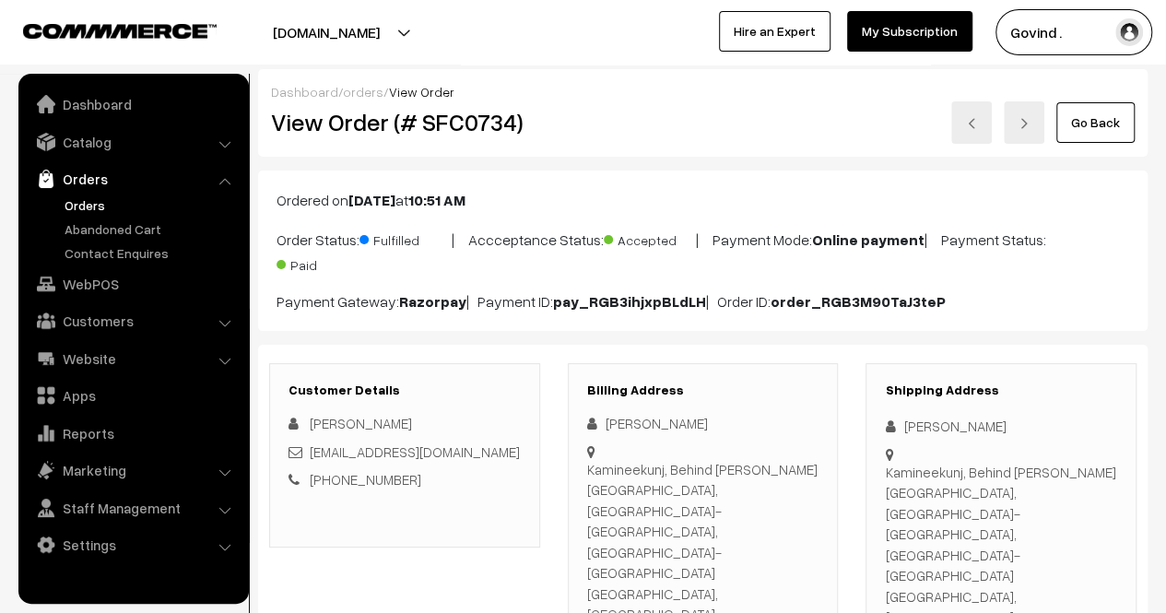
click at [1105, 154] on div "Dashboard / orders / View Order View Order (# SFC0734) Go Back" at bounding box center [702, 113] width 889 height 88
click at [1105, 136] on link "Go Back" at bounding box center [1095, 122] width 78 height 41
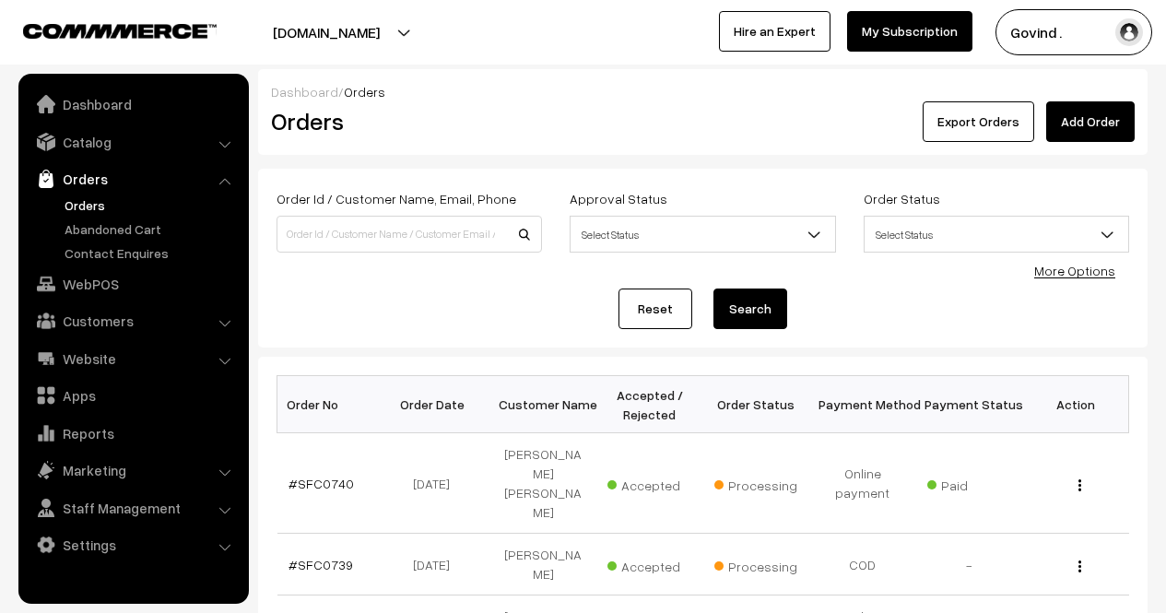
scroll to position [375, 0]
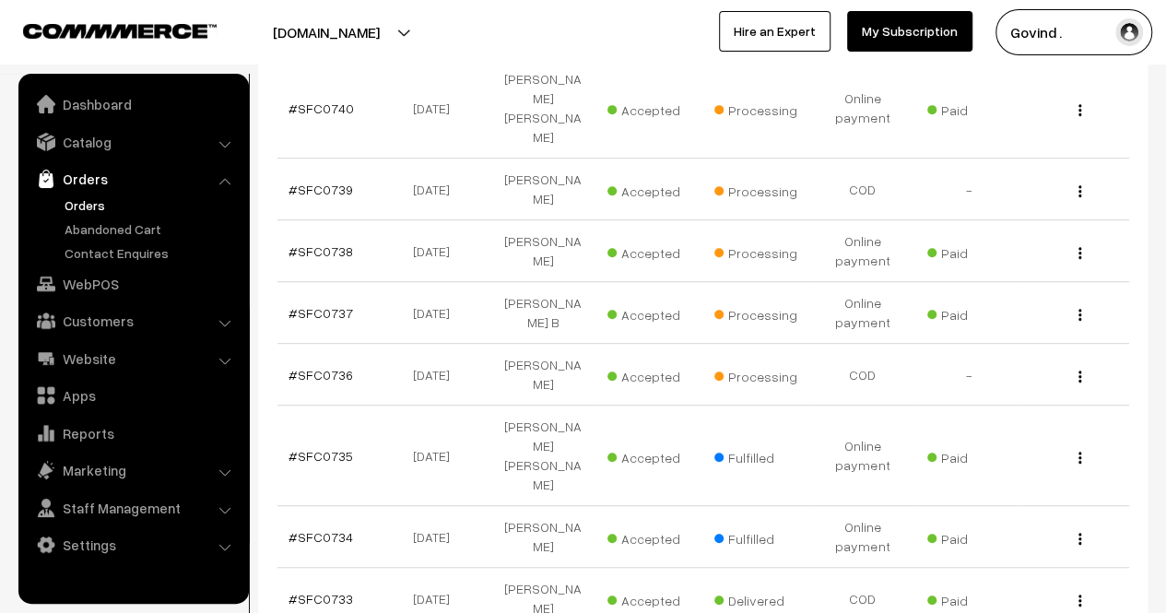
click at [1078, 370] on img "button" at bounding box center [1079, 376] width 3 height 12
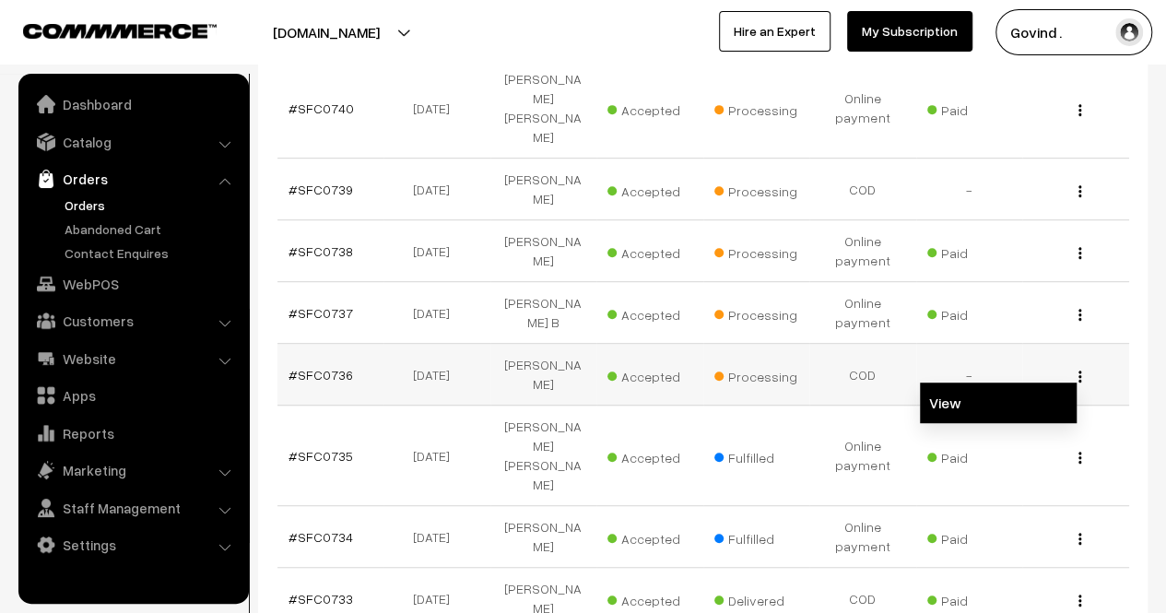
click at [1006, 382] on link "View" at bounding box center [998, 402] width 157 height 41
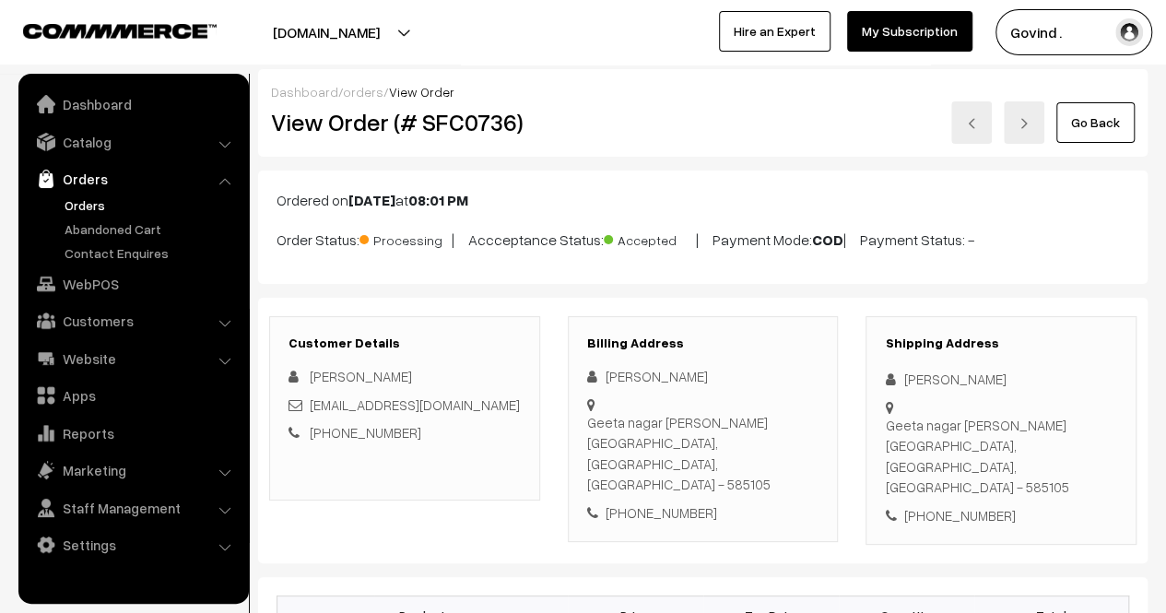
click at [956, 505] on div "[PHONE_NUMBER]" at bounding box center [1001, 515] width 232 height 21
click at [956, 505] on div "+91 9482787424" at bounding box center [1001, 515] width 232 height 21
copy div "9482787424"
click at [941, 377] on div "[PERSON_NAME]" at bounding box center [1001, 379] width 232 height 21
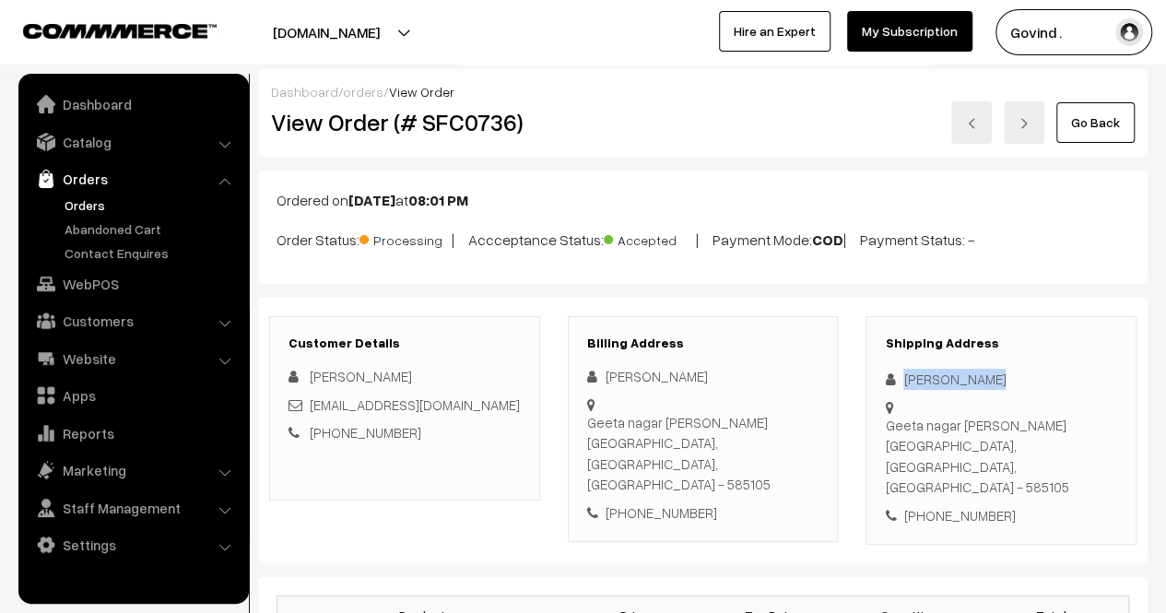
click at [941, 377] on div "[PERSON_NAME]" at bounding box center [1001, 379] width 232 height 21
copy div "[PERSON_NAME]"
click at [956, 505] on div "+91 9482787424" at bounding box center [1001, 515] width 232 height 21
copy div "9482787424"
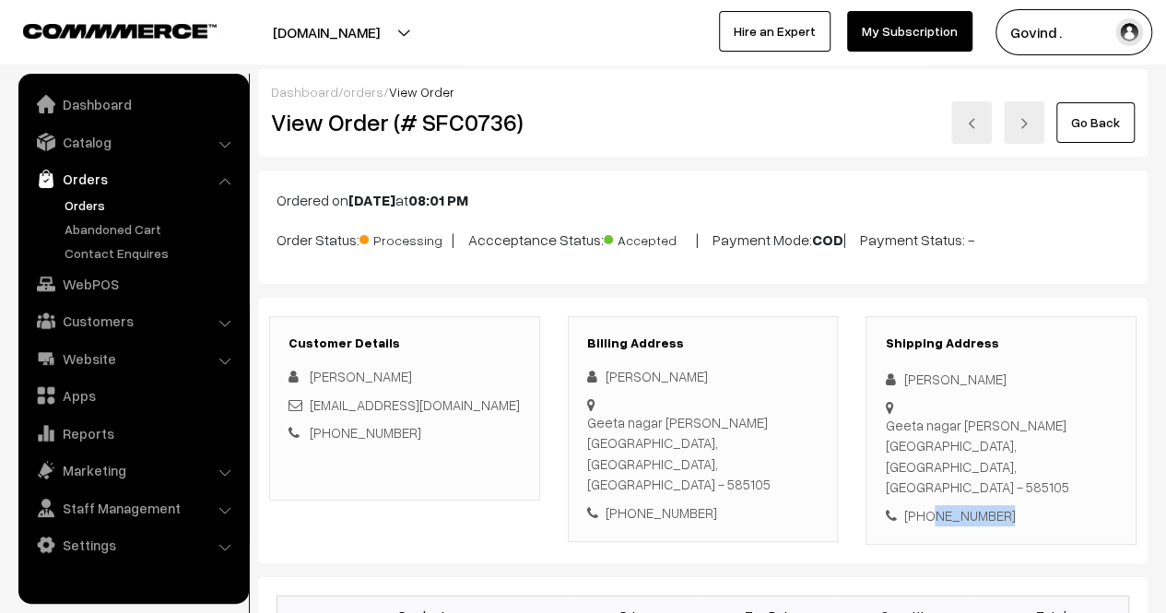
drag, startPoint x: 903, startPoint y: 402, endPoint x: 953, endPoint y: 430, distance: 57.4
click at [953, 430] on div "Geeta nagar Kalburge Gulbarga, Karnataka, India - 585105" at bounding box center [1001, 456] width 232 height 83
copy div "Geeta nagar Kalburge Gulbarga"
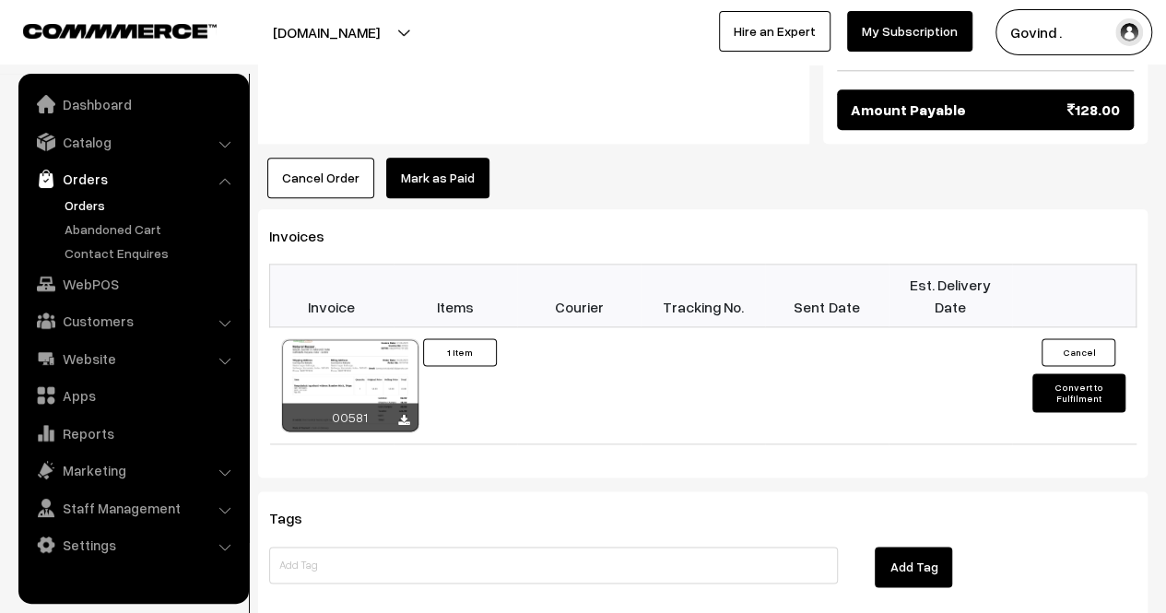
scroll to position [1301, 0]
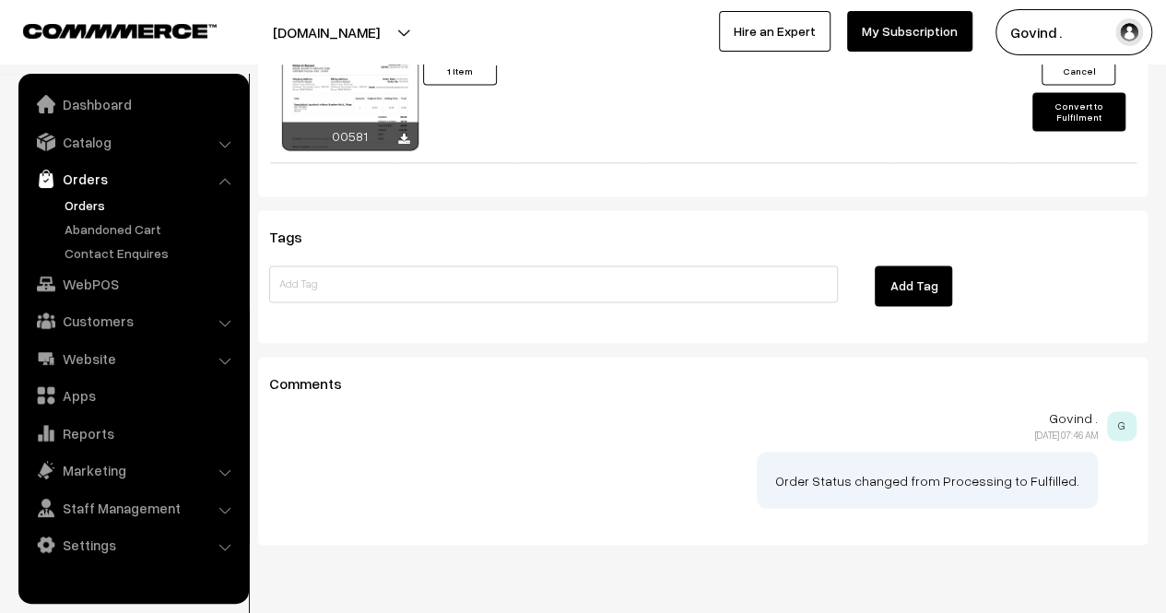
click at [654, 357] on div "Comments Govind . 17-09-2025 07:46 AM G Order Status changed from Processing to…" at bounding box center [702, 451] width 889 height 188
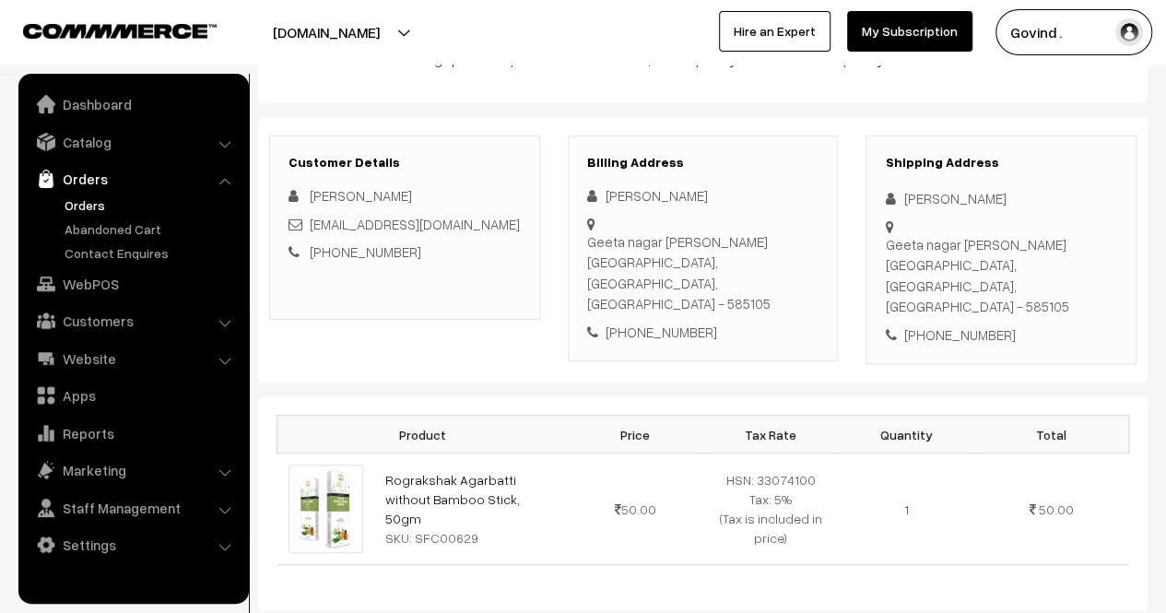
scroll to position [184, 0]
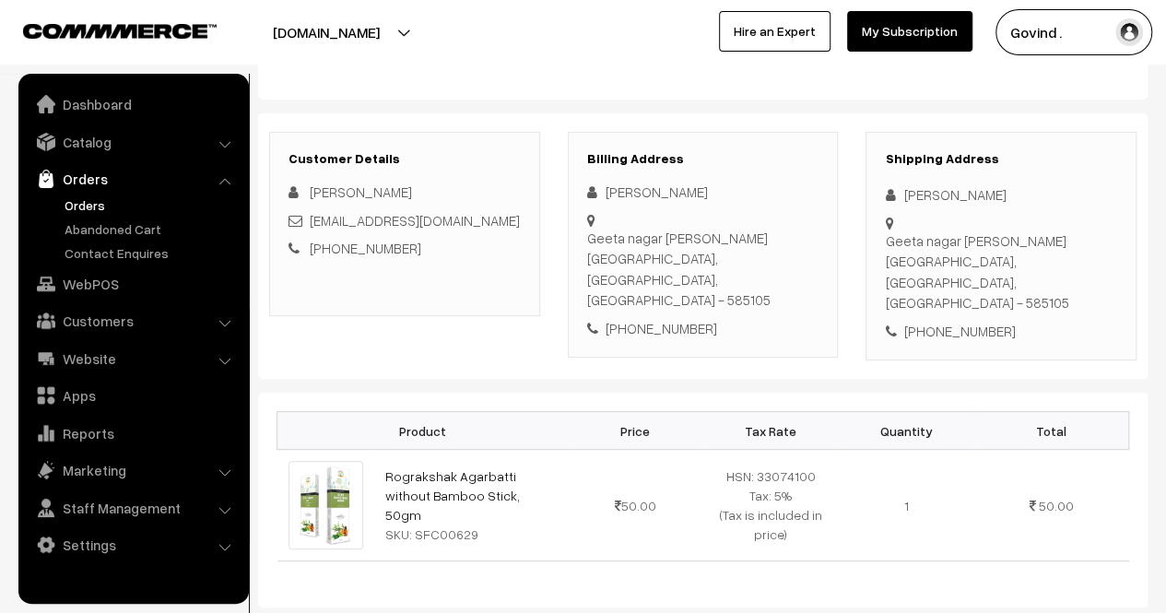
click at [929, 241] on div "Geeta nagar Kalburge Gulbarga, Karnataka, India - 585105" at bounding box center [1001, 271] width 232 height 83
copy div "Gulbarga"
click at [1076, 243] on div "Geeta nagar Kalburge Gulbarga, Karnataka, India - 585105" at bounding box center [1001, 271] width 232 height 83
drag, startPoint x: 1076, startPoint y: 243, endPoint x: 1086, endPoint y: 247, distance: 9.9
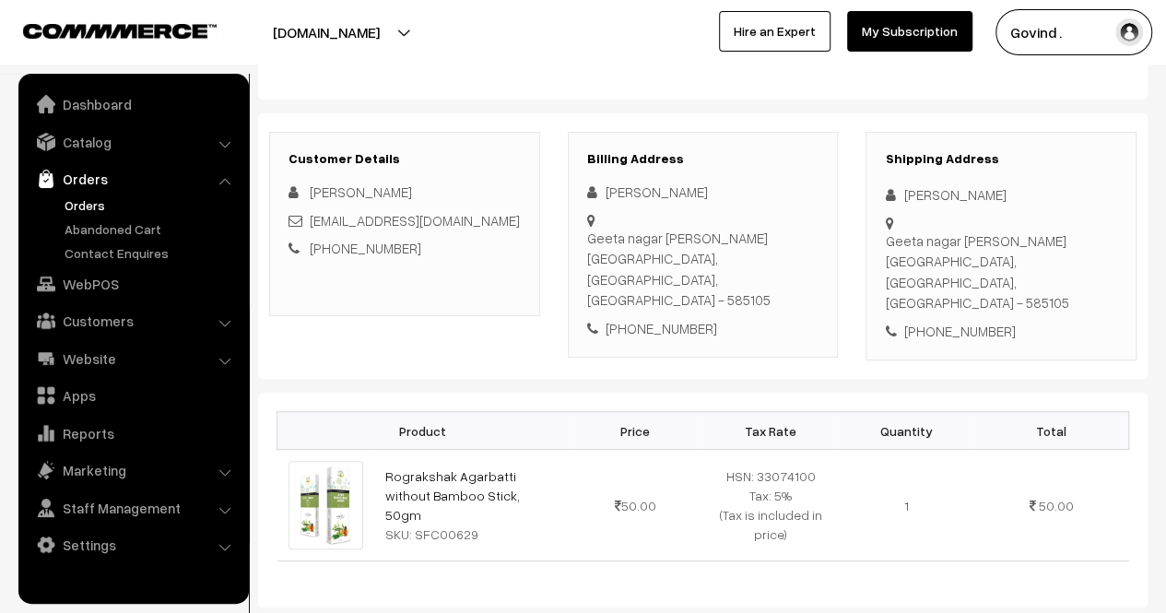
click at [1086, 247] on div "Geeta nagar Kalburge Gulbarga, Karnataka, India - 585105" at bounding box center [1001, 271] width 232 height 83
click at [1079, 245] on div "Geeta nagar Kalburge Gulbarga, Karnataka, India - 585105" at bounding box center [1001, 271] width 232 height 83
copy div "585105"
click at [968, 321] on div "+91 9482787424" at bounding box center [1001, 331] width 232 height 21
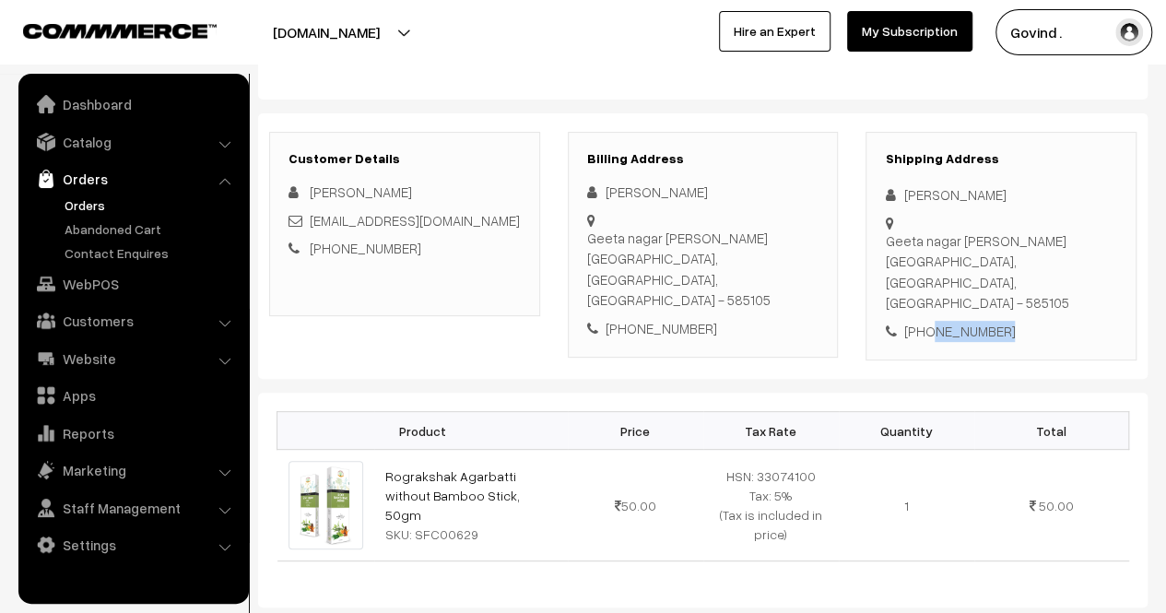
click at [968, 321] on div "+91 9482787424" at bounding box center [1001, 331] width 232 height 21
copy div "9482787424"
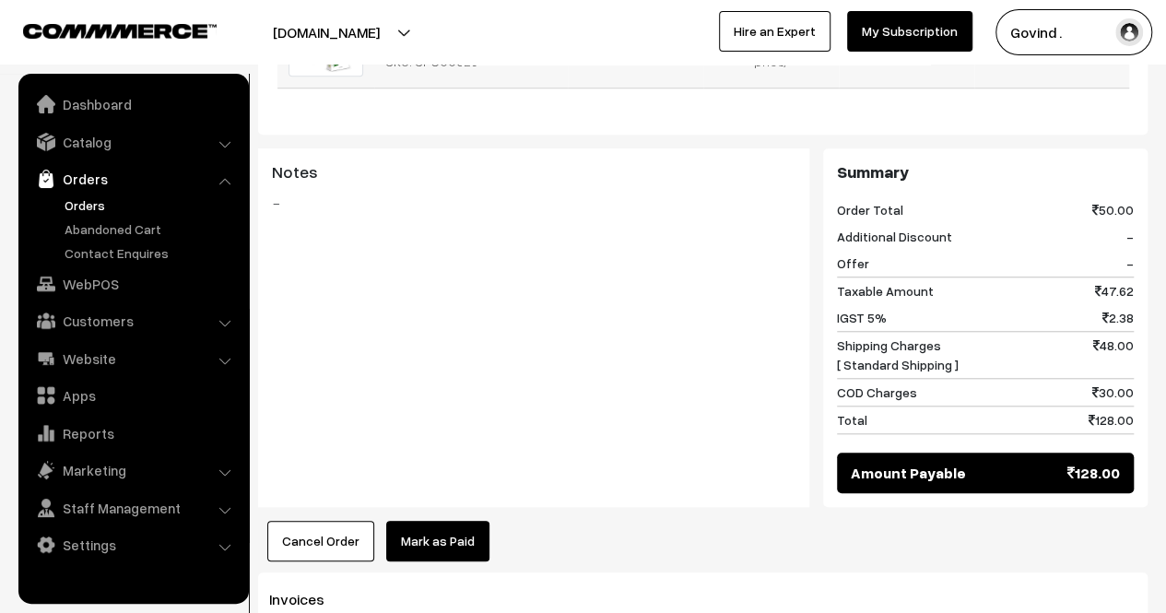
scroll to position [659, 0]
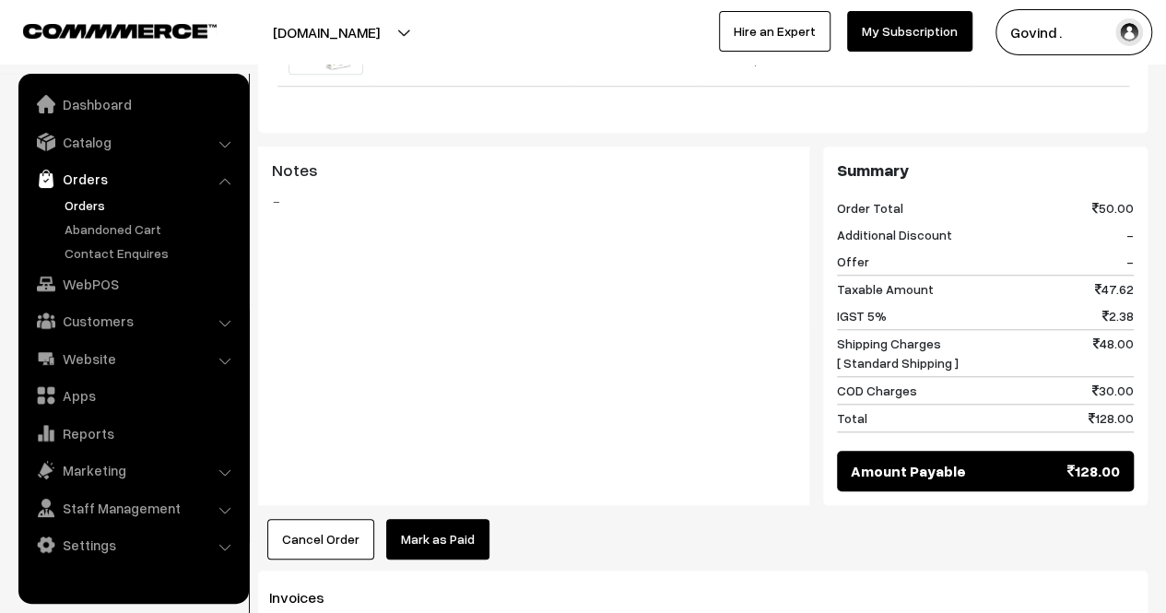
click at [76, 192] on link "Orders" at bounding box center [132, 178] width 219 height 33
click at [80, 205] on link "Orders" at bounding box center [151, 204] width 182 height 19
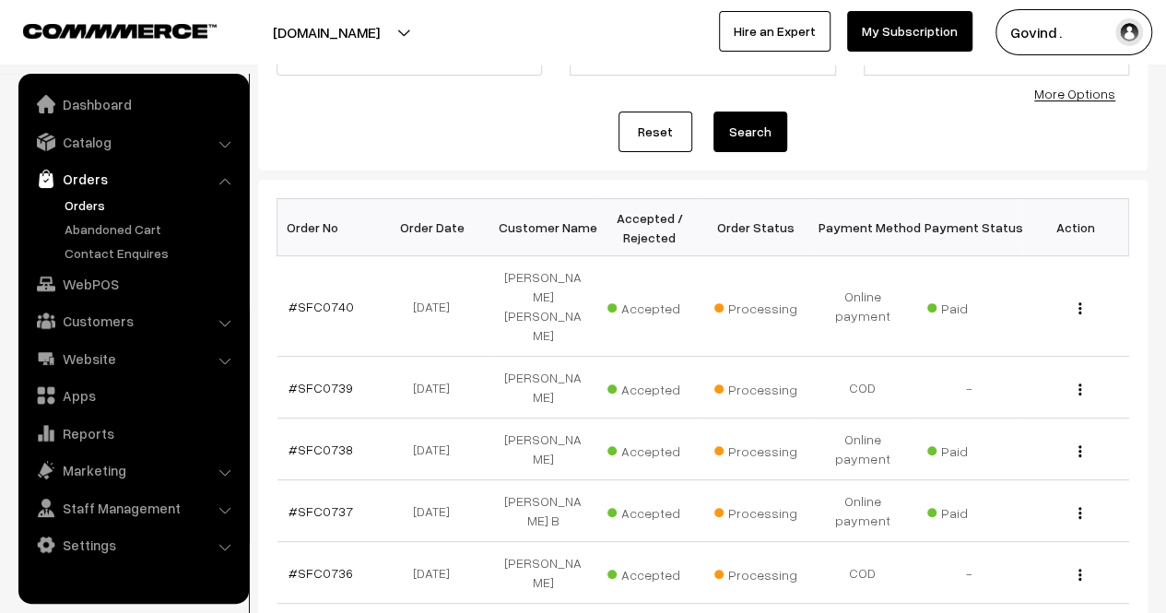
scroll to position [178, 0]
click at [1078, 506] on img "button" at bounding box center [1079, 512] width 3 height 12
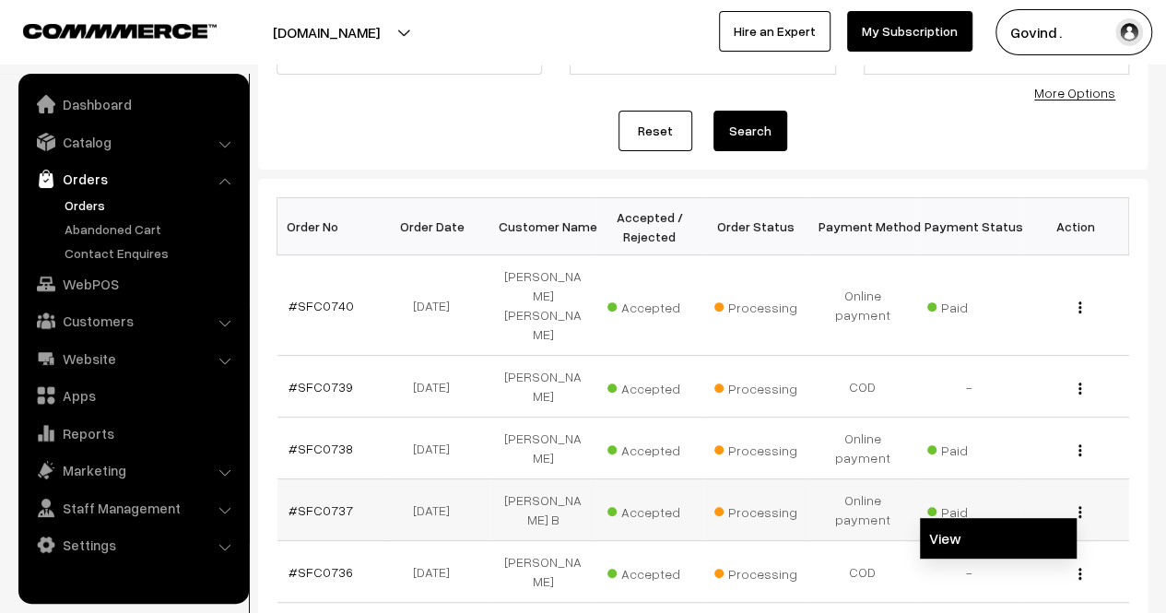
click at [992, 518] on link "View" at bounding box center [998, 538] width 157 height 41
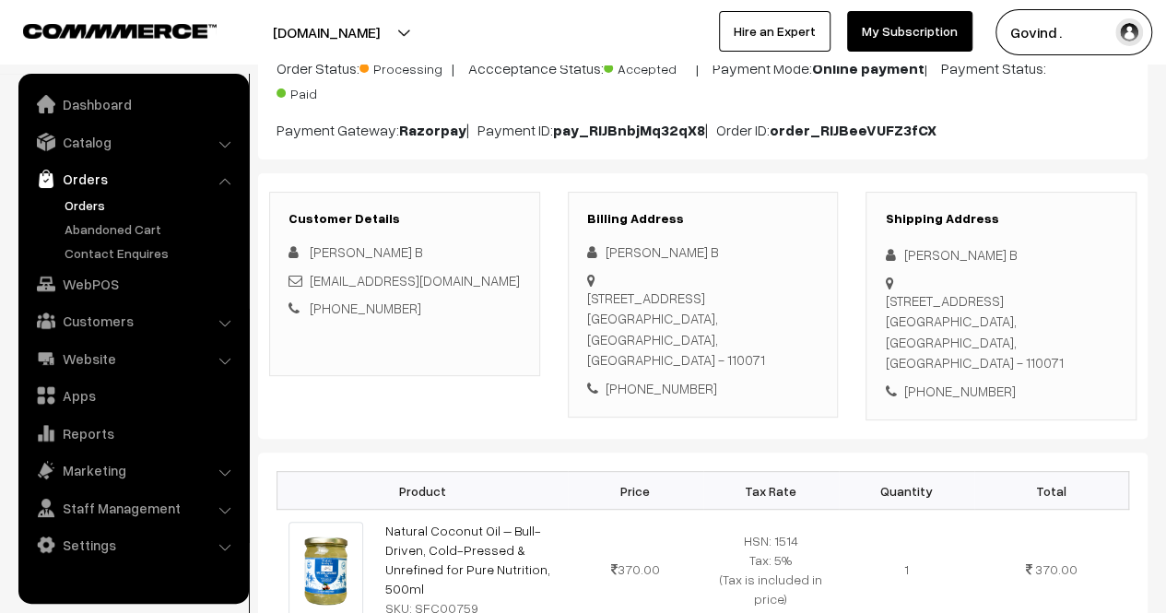
scroll to position [177, 0]
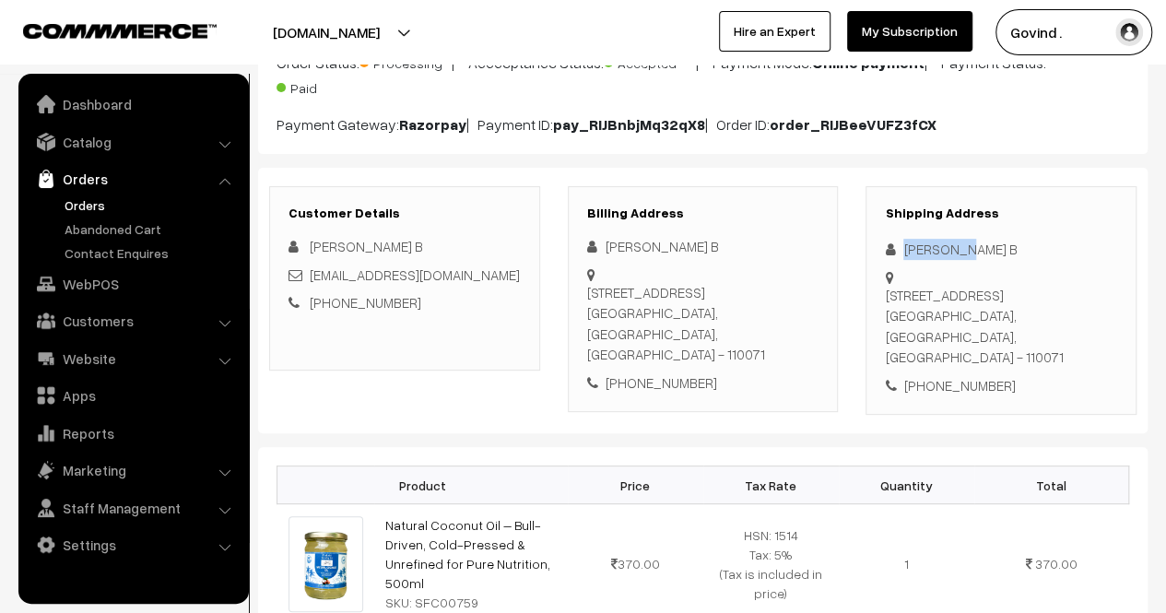
drag, startPoint x: 904, startPoint y: 244, endPoint x: 1063, endPoint y: 242, distance: 159.4
click at [1063, 242] on div "[PERSON_NAME] B" at bounding box center [1001, 249] width 232 height 21
copy div "[PERSON_NAME] B"
click at [968, 375] on div "+91 9953000353" at bounding box center [1001, 385] width 232 height 21
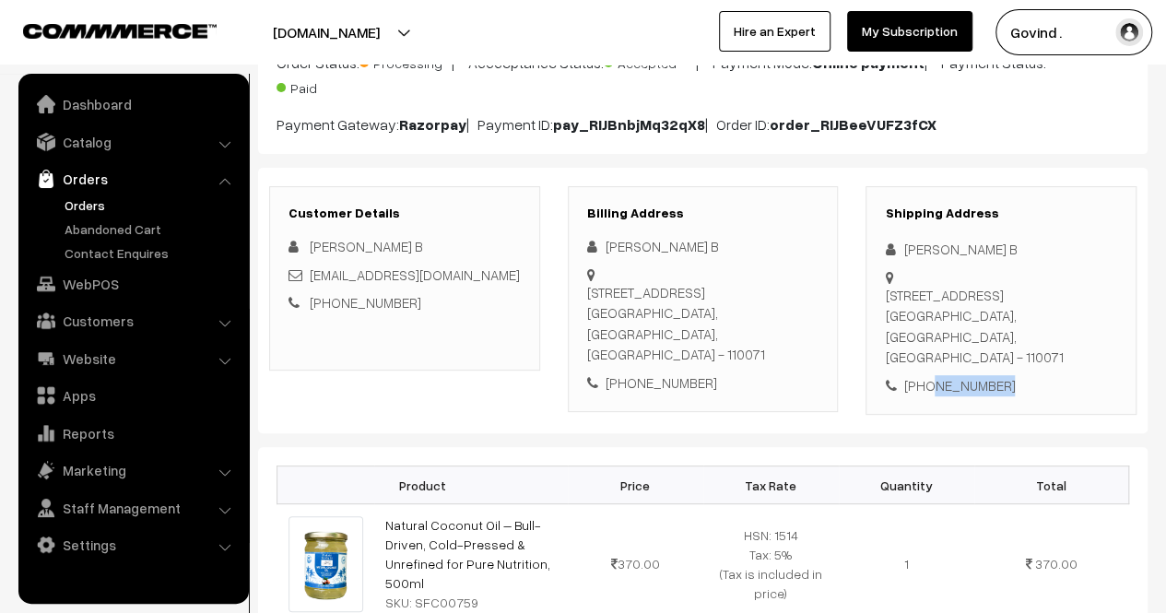
copy div "9953000353"
drag, startPoint x: 962, startPoint y: 299, endPoint x: 907, endPoint y: 272, distance: 61.8
click at [907, 285] on div "C 9, house no 9788, Vasant Kunj New Delhi, Delhi, India - 110071" at bounding box center [1001, 326] width 232 height 83
copy div "C 9, house no 9788, Vasant Kunj New Delhi,"
click at [1058, 299] on div "C 9, house no 9788, Vasant Kunj New Delhi, Delhi, India - 110071" at bounding box center [1001, 326] width 232 height 83
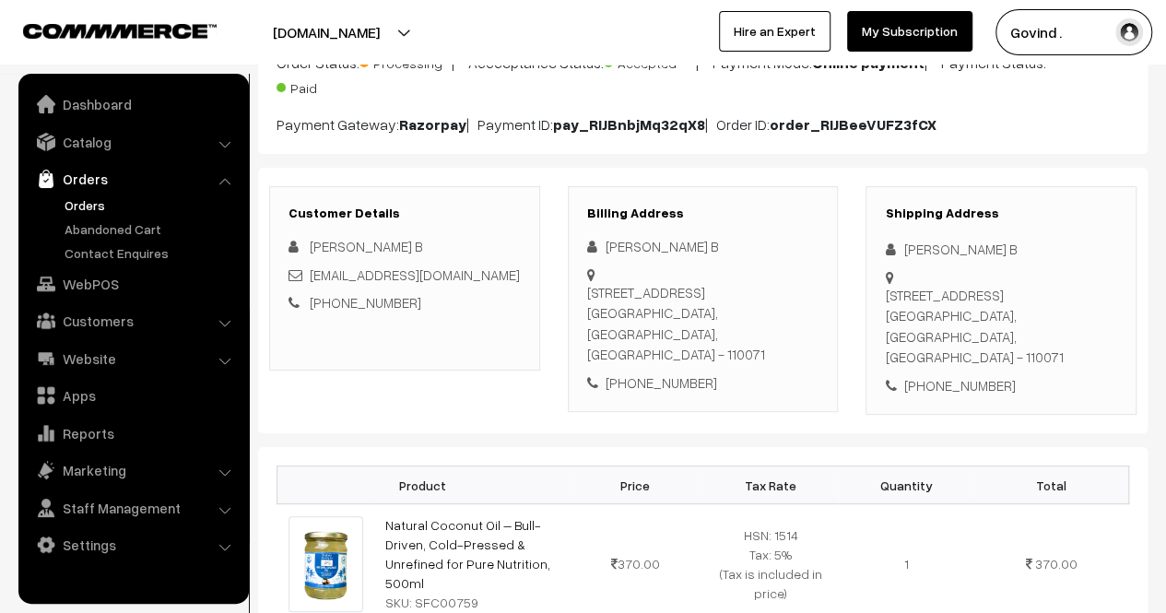
click at [1058, 299] on div "C 9, house no 9788, Vasant Kunj New Delhi, Delhi, India - 110071" at bounding box center [1001, 326] width 232 height 83
copy div "110071"
click at [950, 375] on div "+91 9953000353" at bounding box center [1001, 385] width 232 height 21
copy div "9953000353"
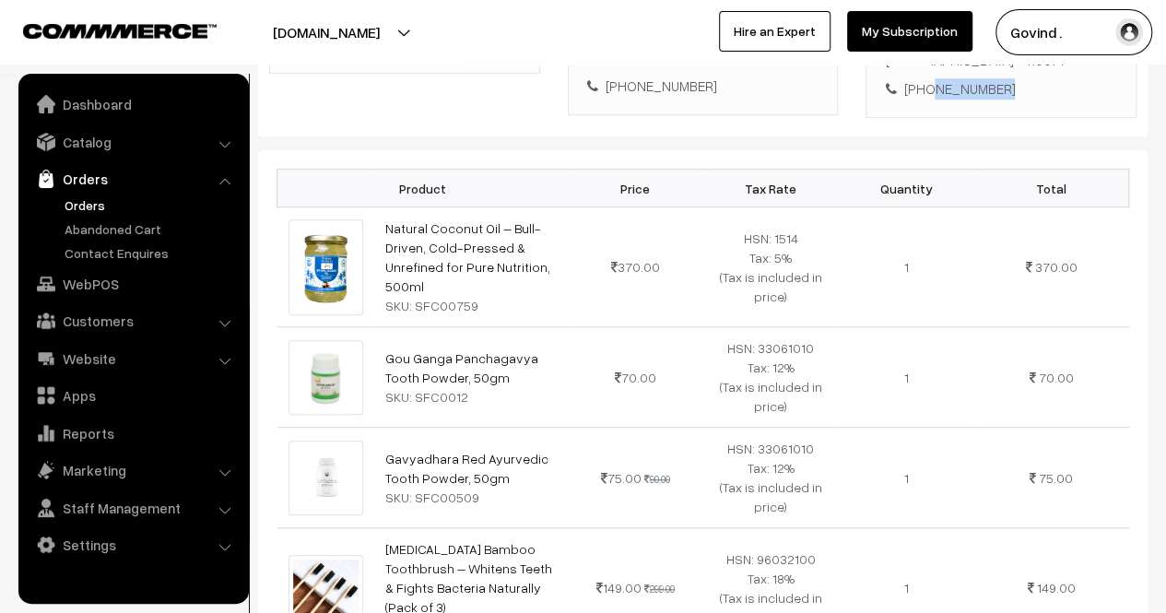
scroll to position [479, 0]
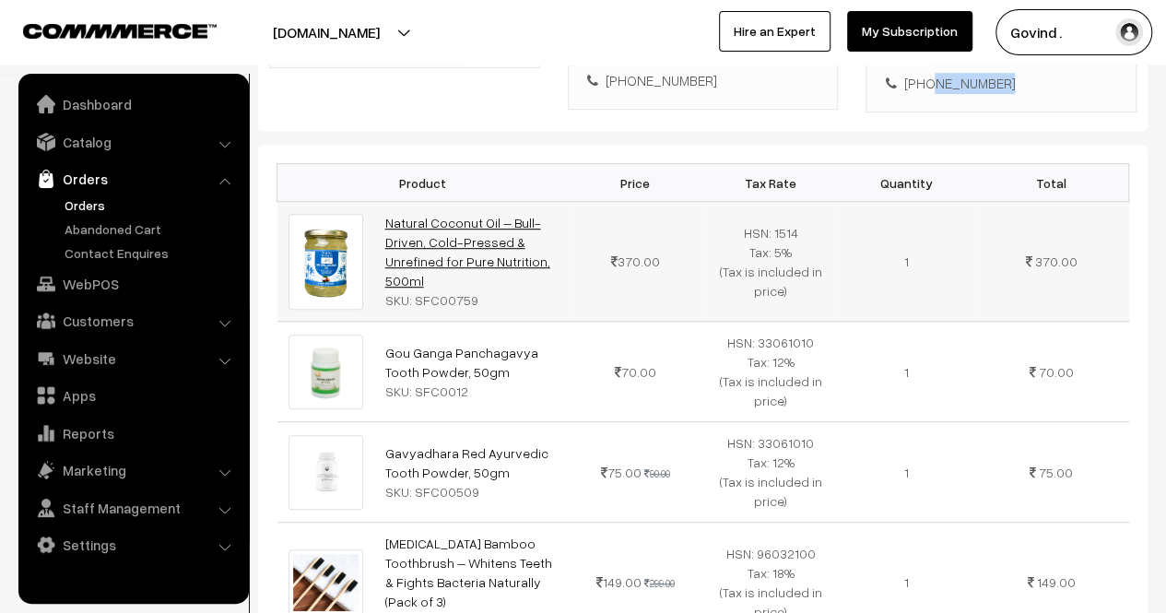
drag, startPoint x: 461, startPoint y: 228, endPoint x: 387, endPoint y: 177, distance: 89.5
click at [387, 202] on td "Natural Coconut Oil – Bull-Driven, Cold-Pressed & Unrefined for Pure Nutrition,…" at bounding box center [471, 262] width 194 height 120
copy link "Natural Coconut Oil – Bull-Driven, Cold-Pressed & Unrefined for Pure Nutrition,…"
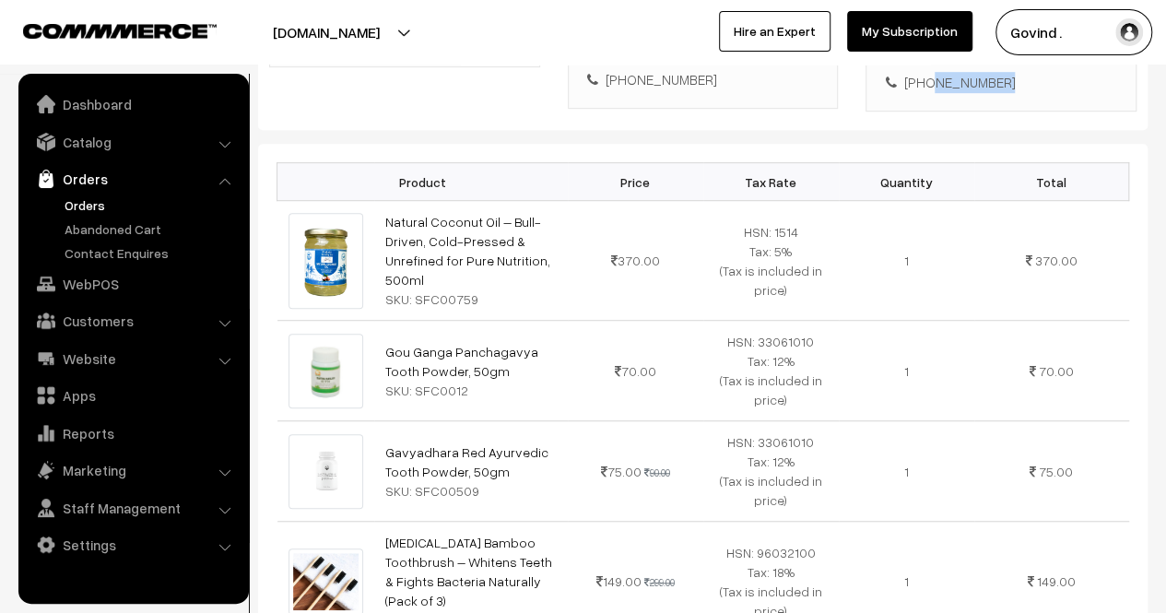
scroll to position [493, 0]
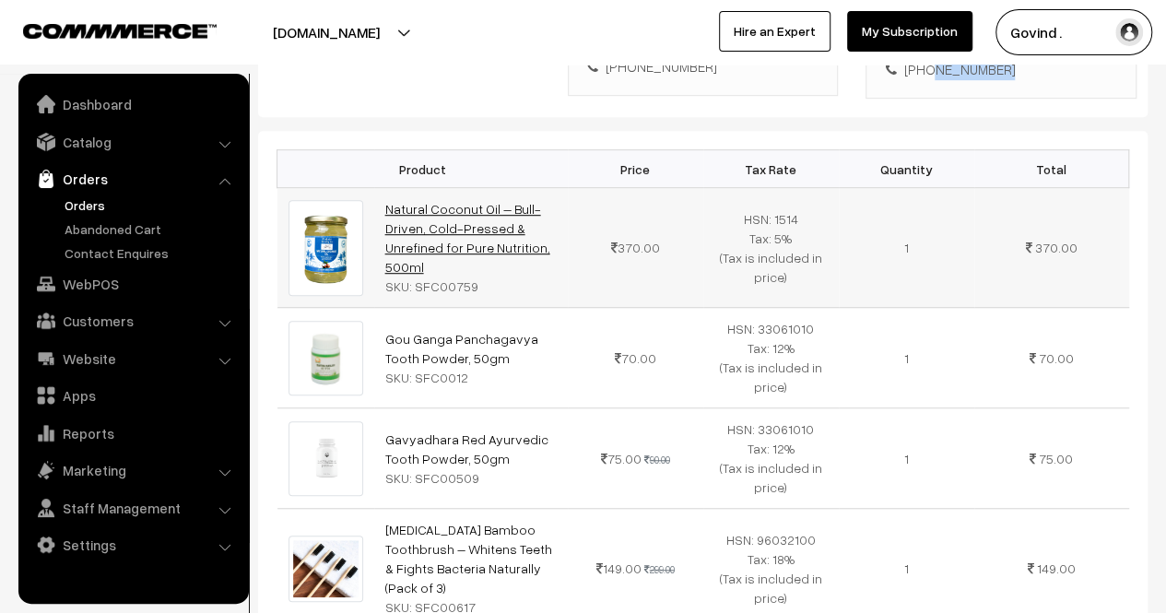
copy link "Natural Coconut Oil – Bull-Driven, Cold-Pressed & Unrefined for Pure Nutrition,…"
click at [557, 237] on td "Natural Coconut Oil – Bull-Driven, Cold-Pressed & Unrefined for Pure Nutrition,…" at bounding box center [471, 248] width 194 height 120
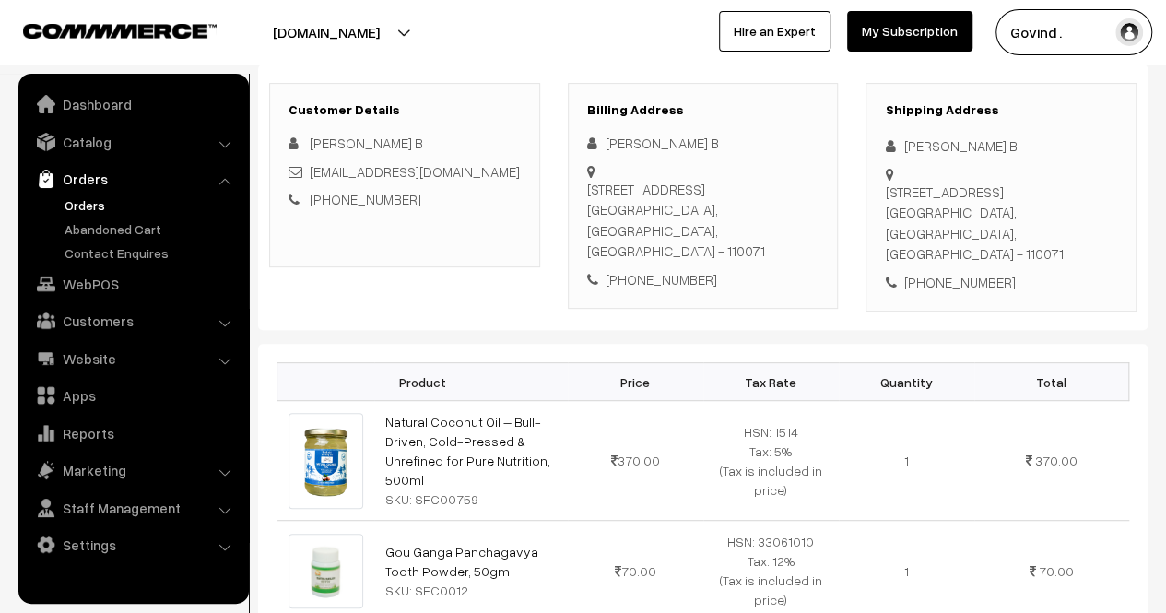
scroll to position [285, 0]
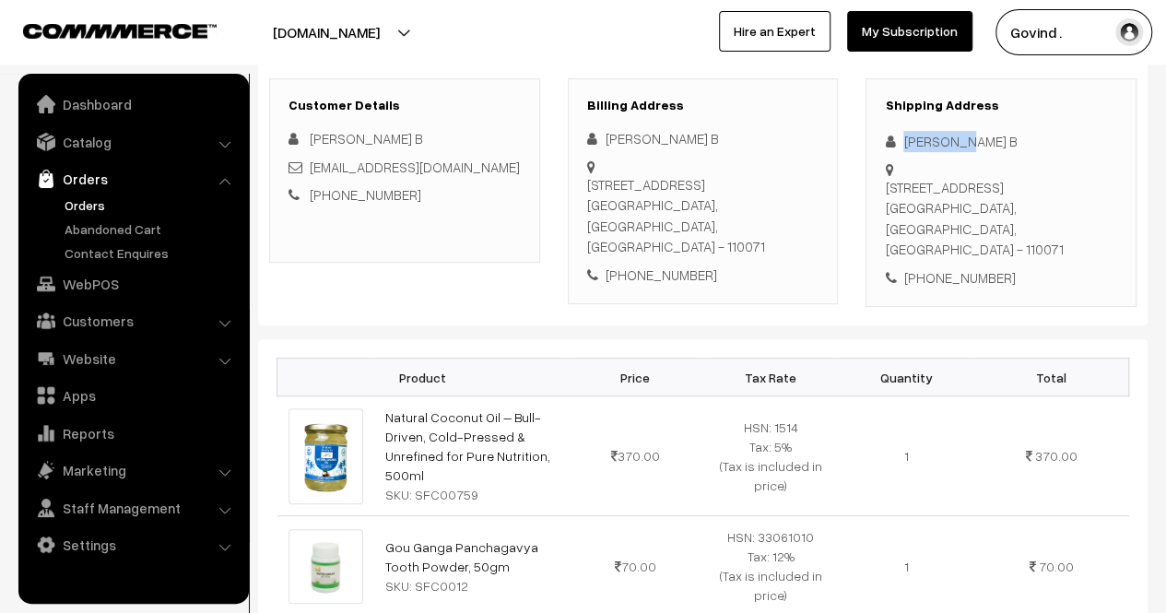
drag, startPoint x: 904, startPoint y: 141, endPoint x: 1002, endPoint y: 139, distance: 97.7
click at [1002, 139] on div "Shishir B" at bounding box center [1001, 141] width 232 height 21
copy div "Shishir B"
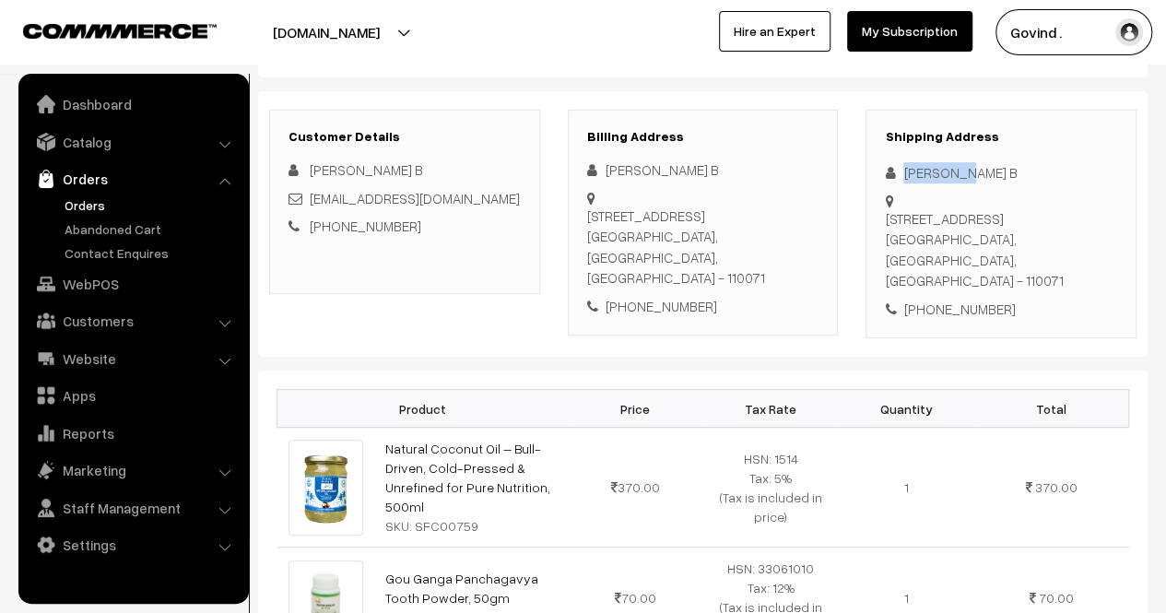
scroll to position [0, 0]
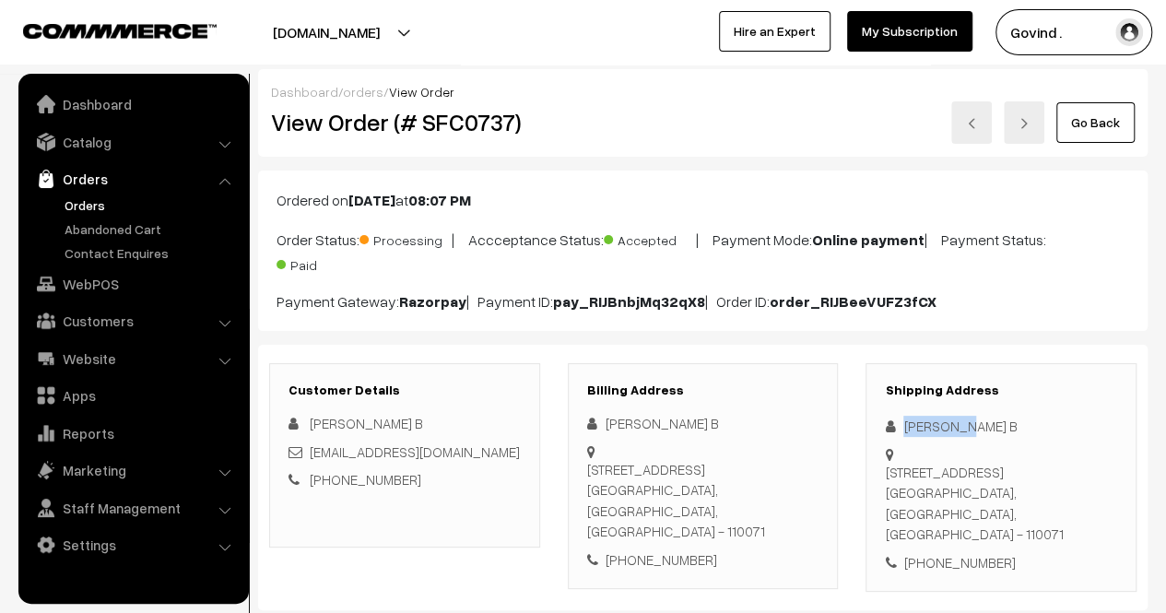
click at [1098, 140] on link "Go Back" at bounding box center [1095, 122] width 78 height 41
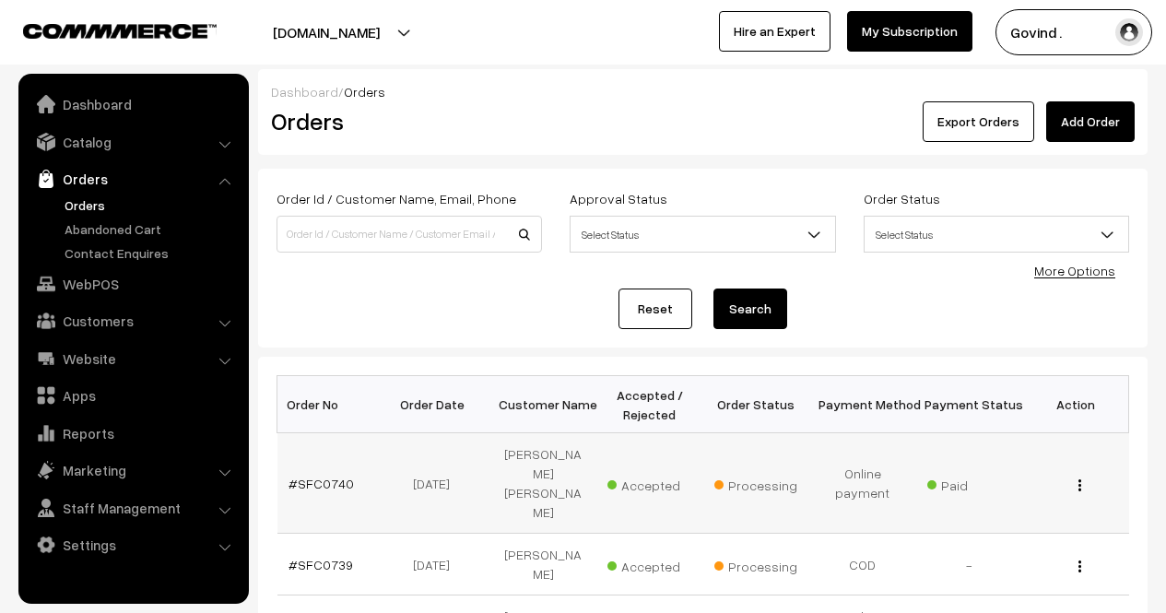
scroll to position [194, 0]
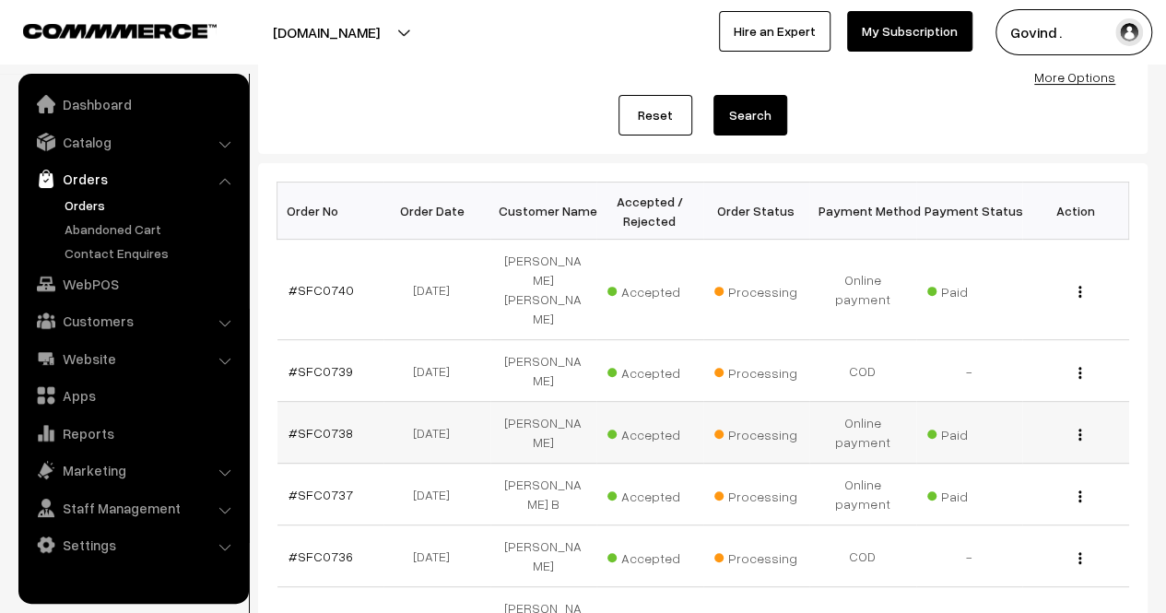
click at [1078, 428] on img "button" at bounding box center [1079, 434] width 3 height 12
click at [1022, 440] on link "View" at bounding box center [998, 460] width 157 height 41
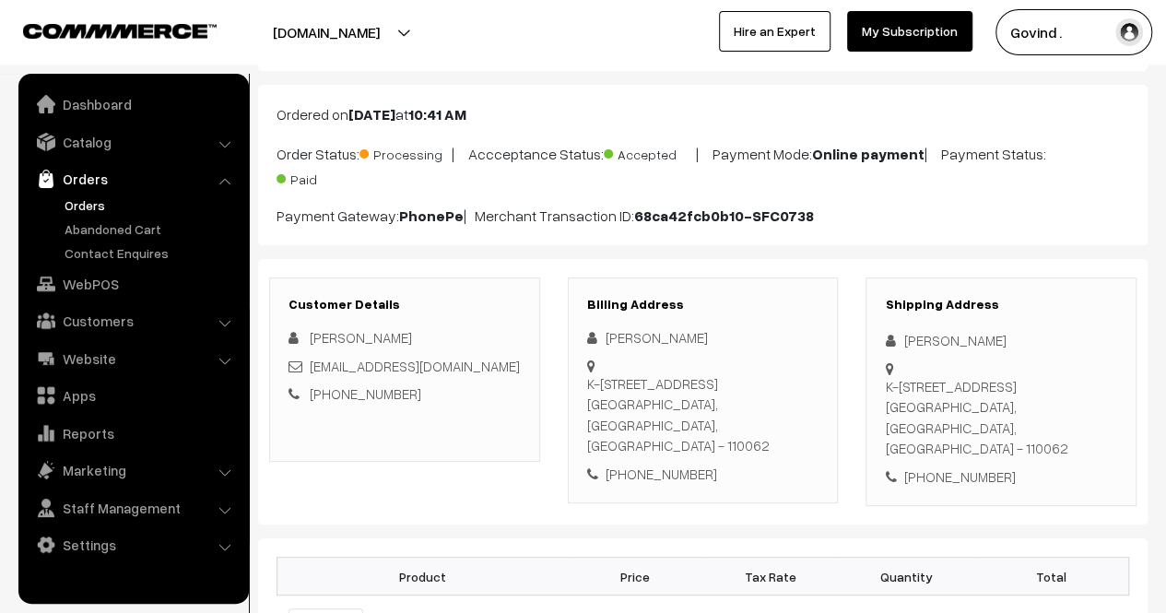
scroll to position [111, 0]
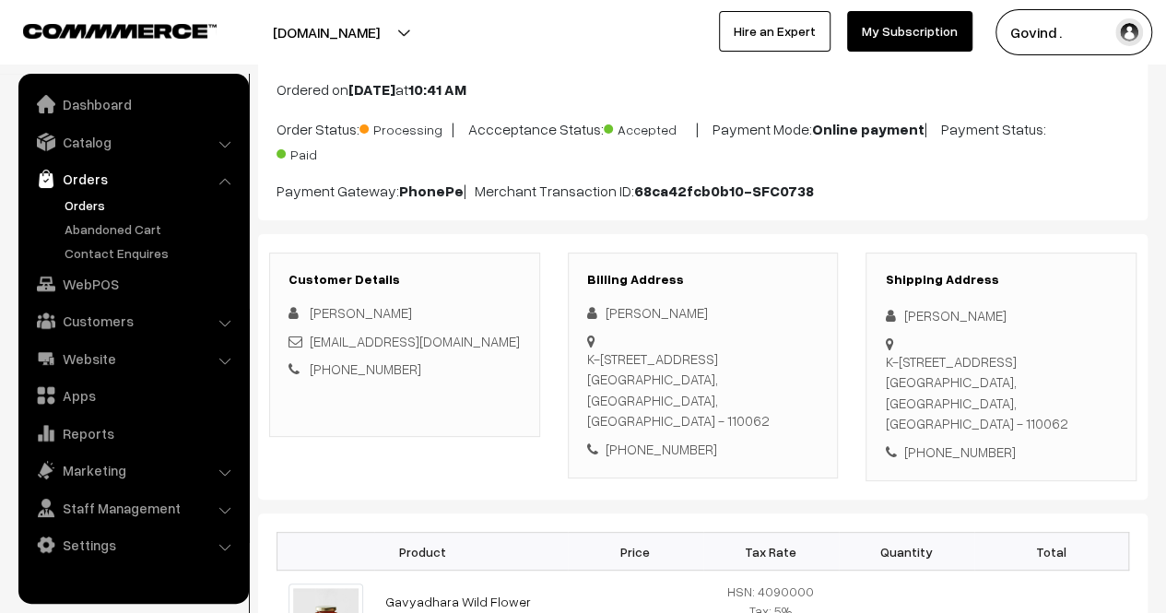
click at [1047, 401] on div "K-[STREET_ADDRESS]" at bounding box center [1001, 392] width 232 height 83
click at [1047, 401] on div "K-473 Fourth Floor SECTOR 5 DAKSHINPURI, AMBEDKAR NAGAR NEW DELHI, Delhi, India…" at bounding box center [1001, 392] width 232 height 83
copy div "110062"
click at [966, 441] on div "+91 8285900012" at bounding box center [1001, 451] width 232 height 21
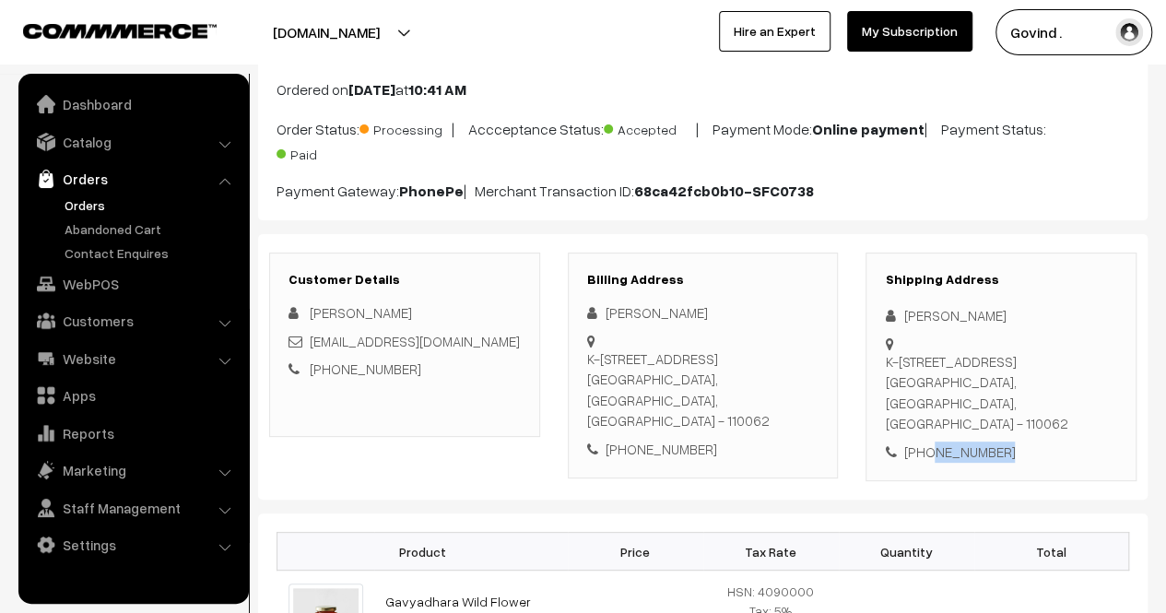
copy div "8285900012"
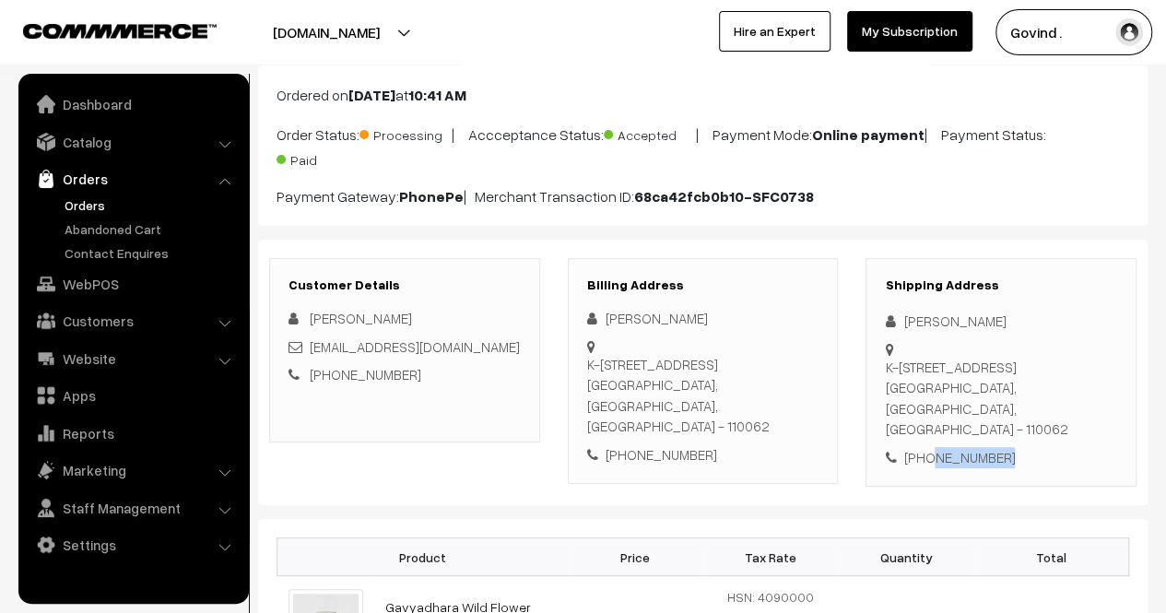
scroll to position [0, 0]
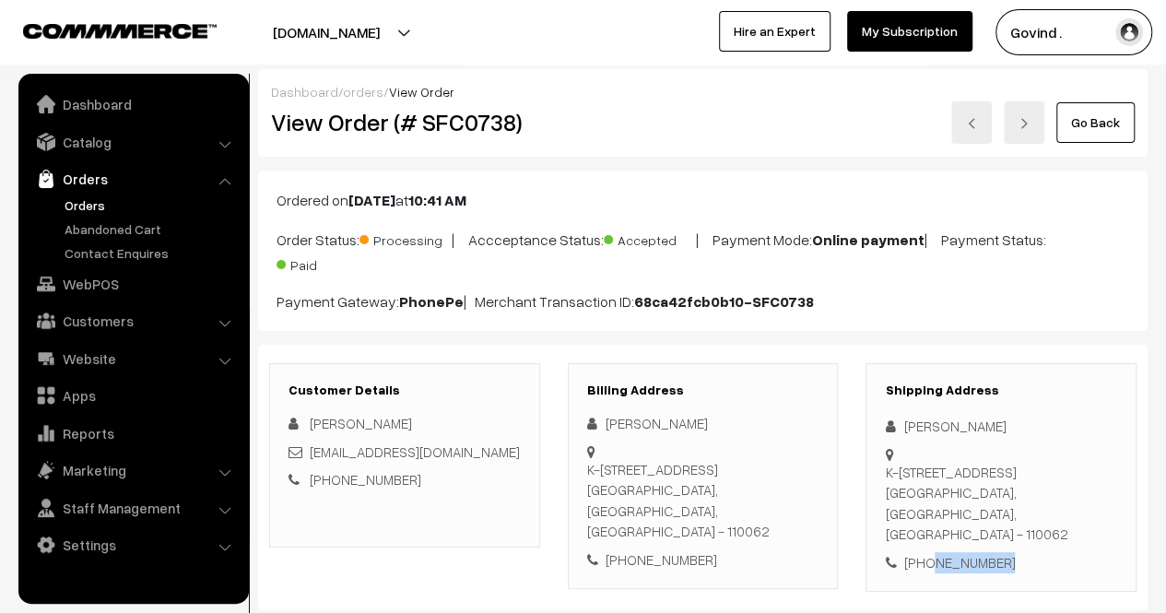
click at [1113, 141] on link "Go Back" at bounding box center [1095, 122] width 78 height 41
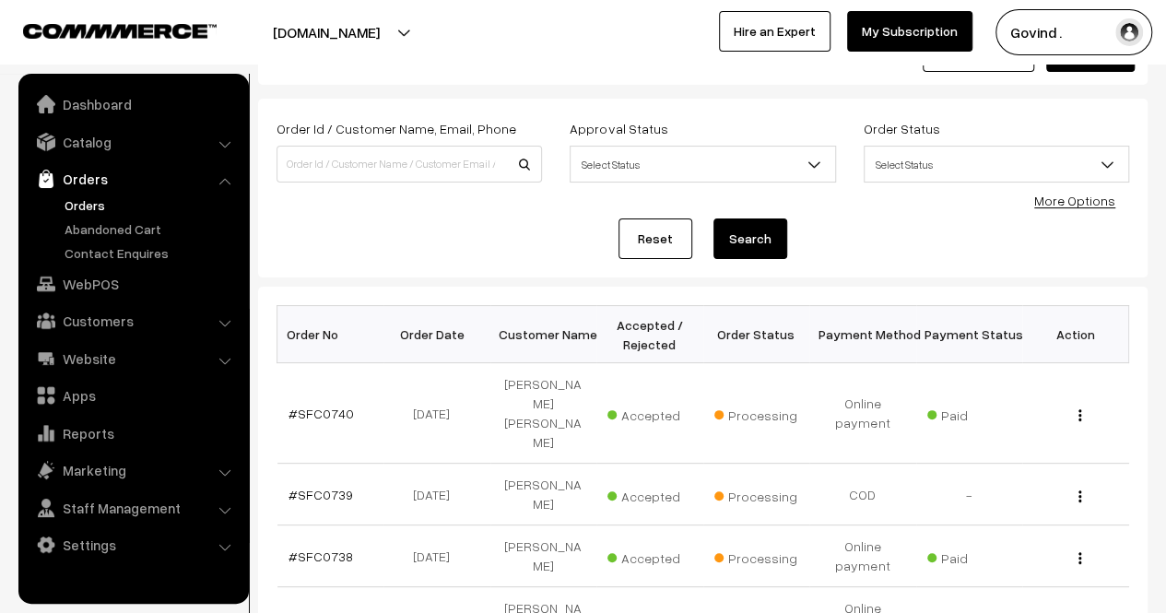
scroll to position [74, 0]
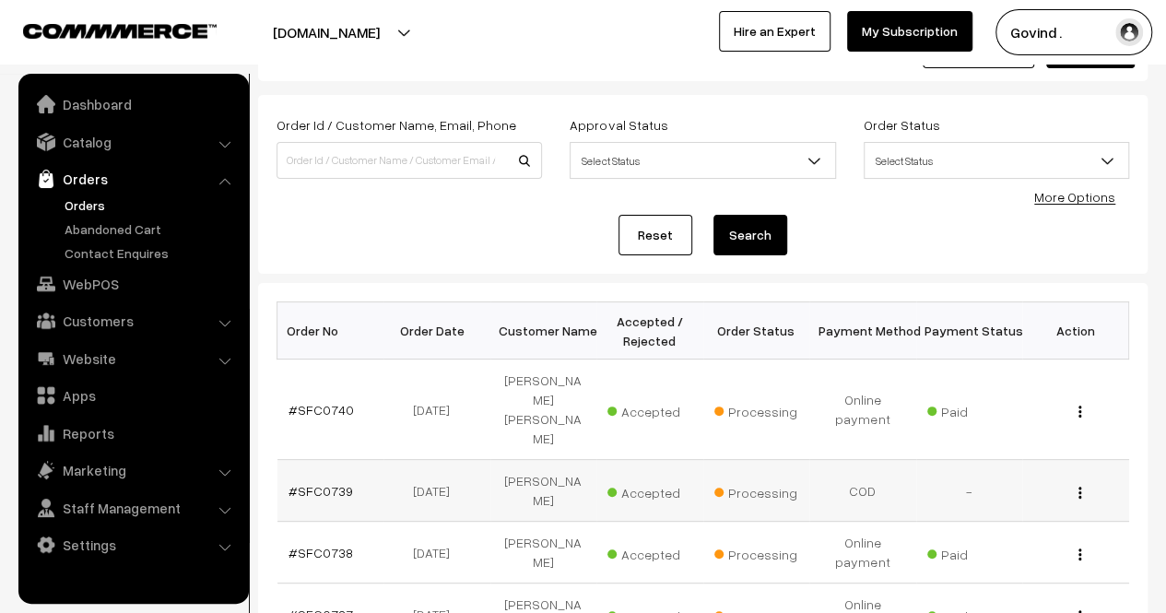
click at [1078, 487] on img "button" at bounding box center [1079, 493] width 3 height 12
click at [1002, 499] on link "View" at bounding box center [998, 519] width 157 height 41
